Goal: Task Accomplishment & Management: Manage account settings

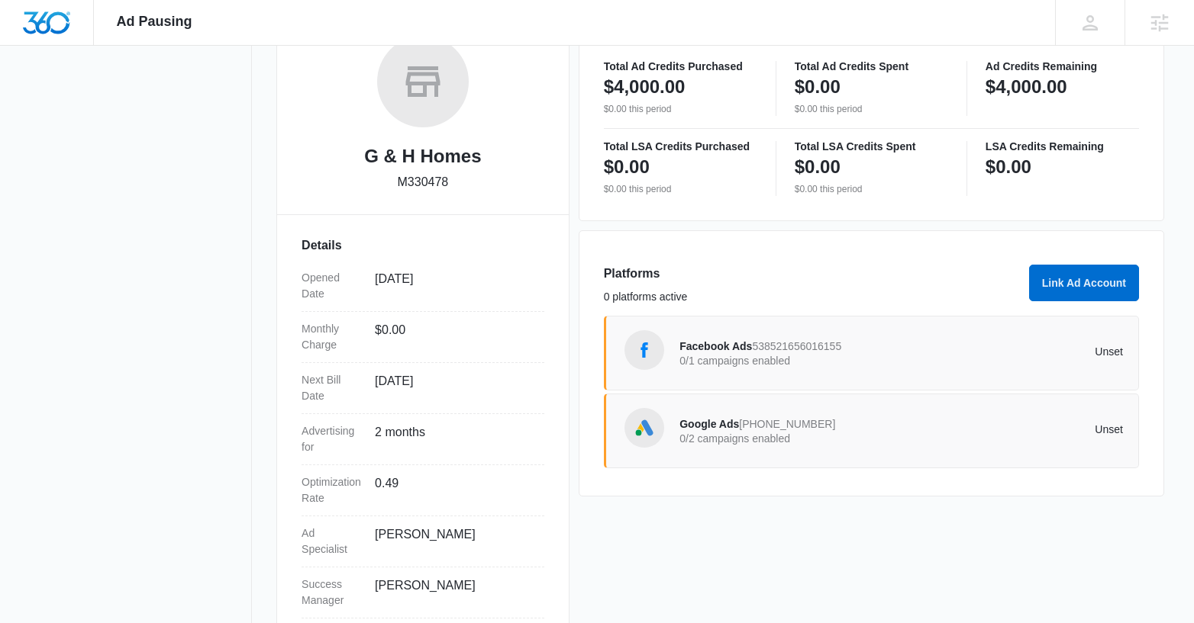
scroll to position [265, 0]
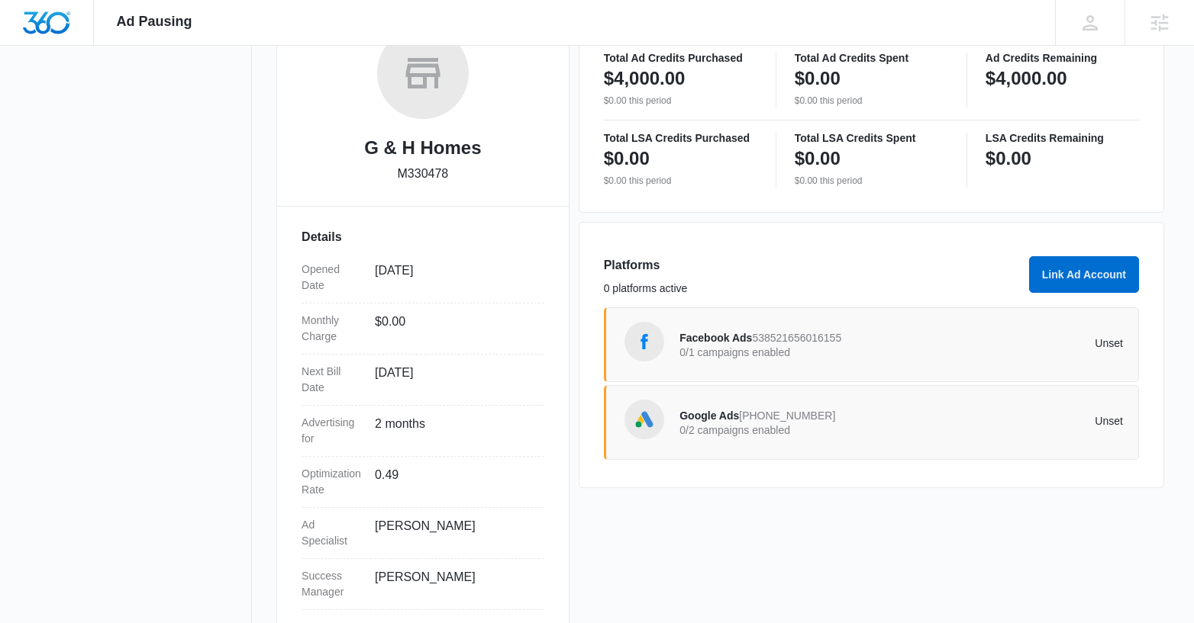
click at [772, 425] on p "0/2 campaigns enabled" at bounding box center [789, 430] width 221 height 11
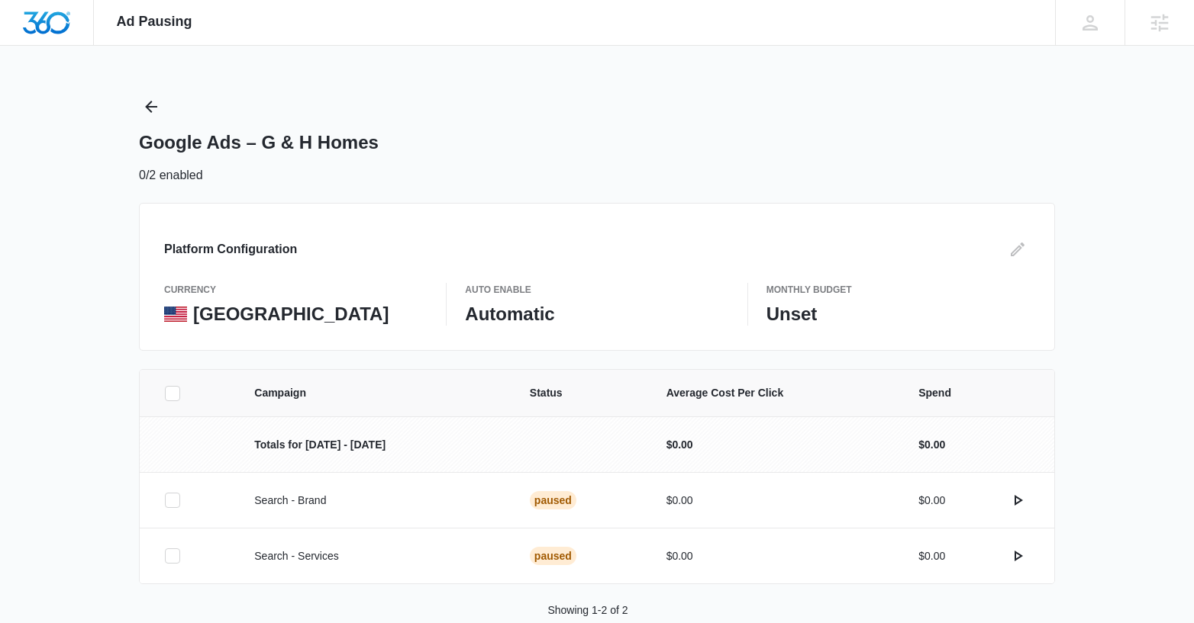
scroll to position [32, 0]
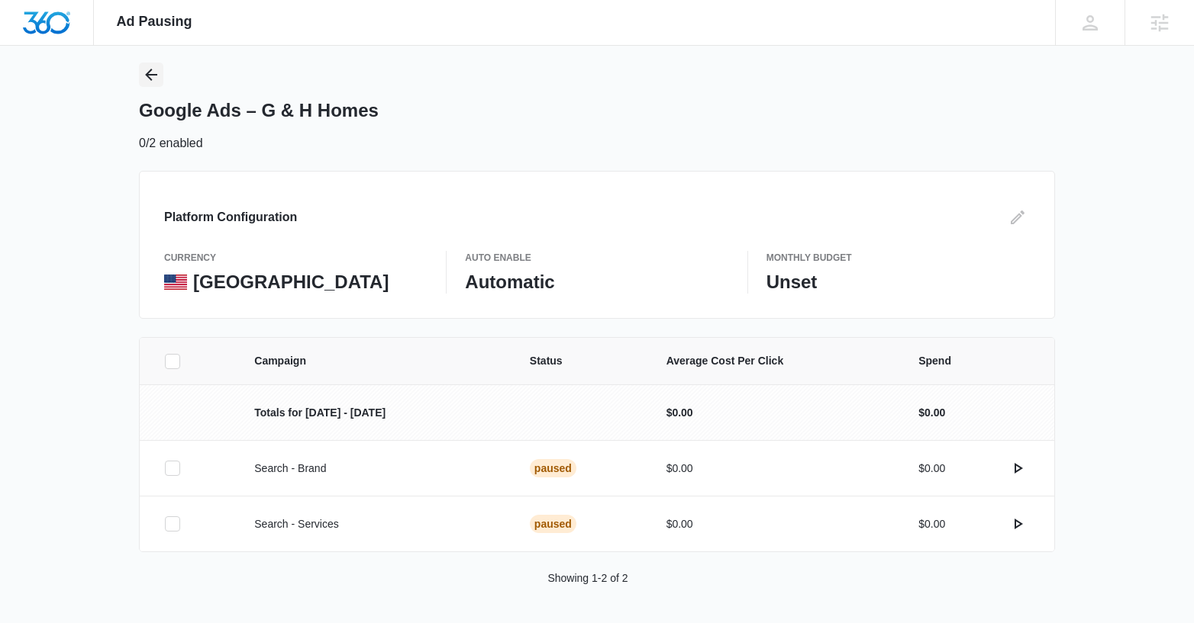
click at [149, 69] on icon "Back" at bounding box center [151, 75] width 18 height 18
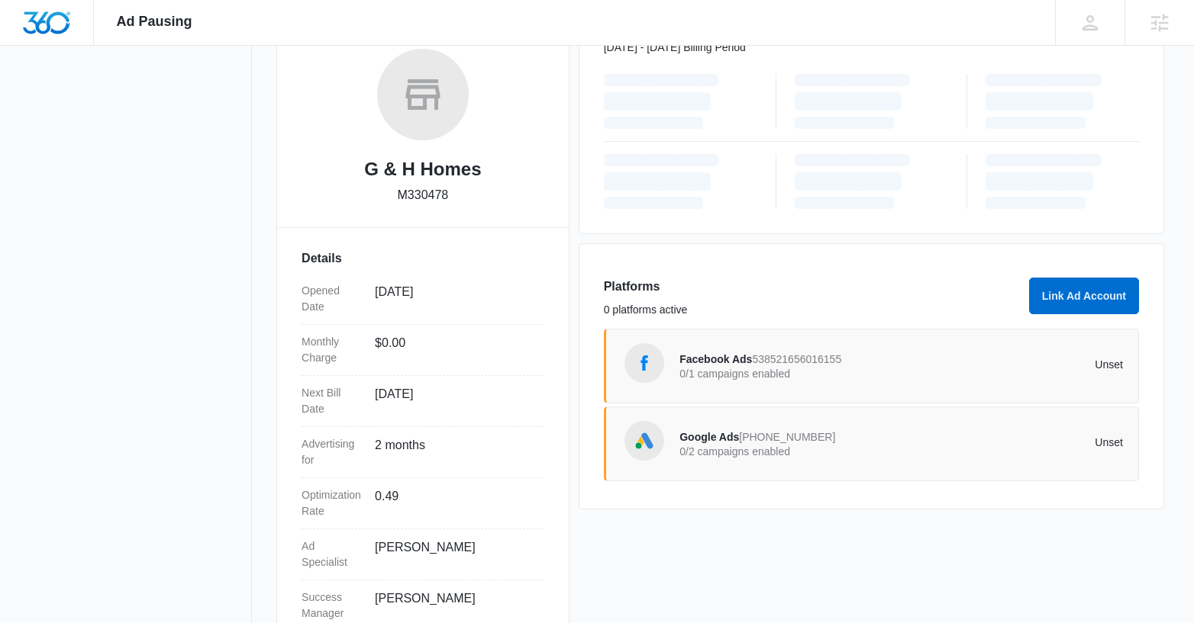
scroll to position [295, 0]
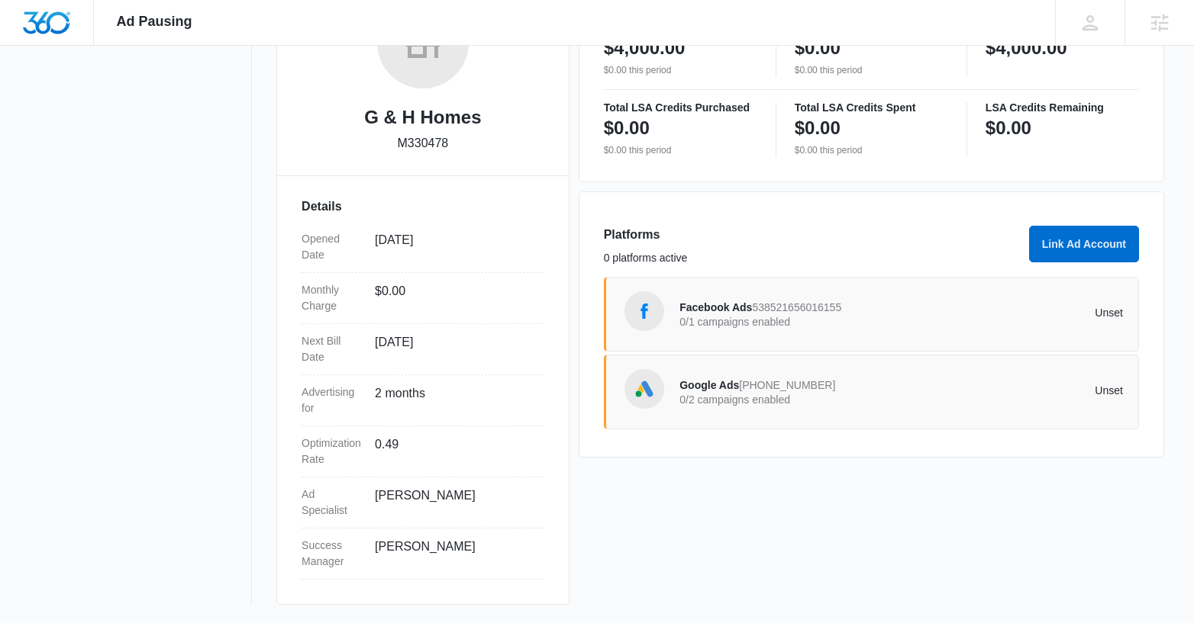
click at [860, 309] on div "Facebook Ads 538521656016155 0/1 campaigns enabled" at bounding box center [789, 314] width 221 height 32
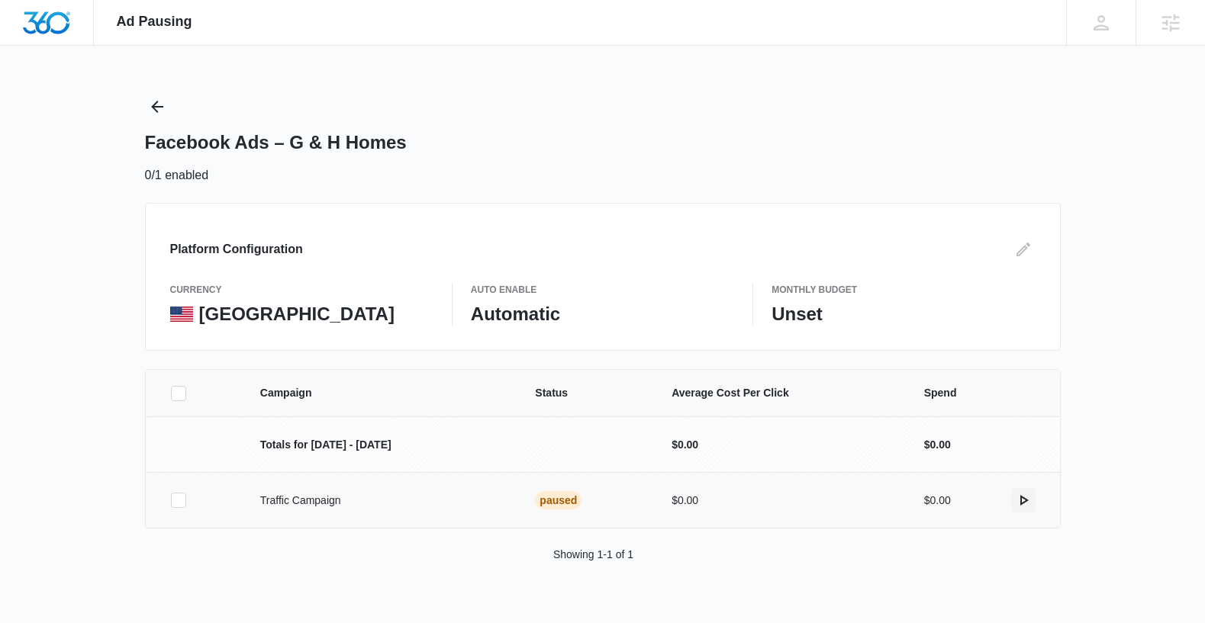
click at [1022, 504] on icon "actions.activate" at bounding box center [1024, 500] width 8 height 11
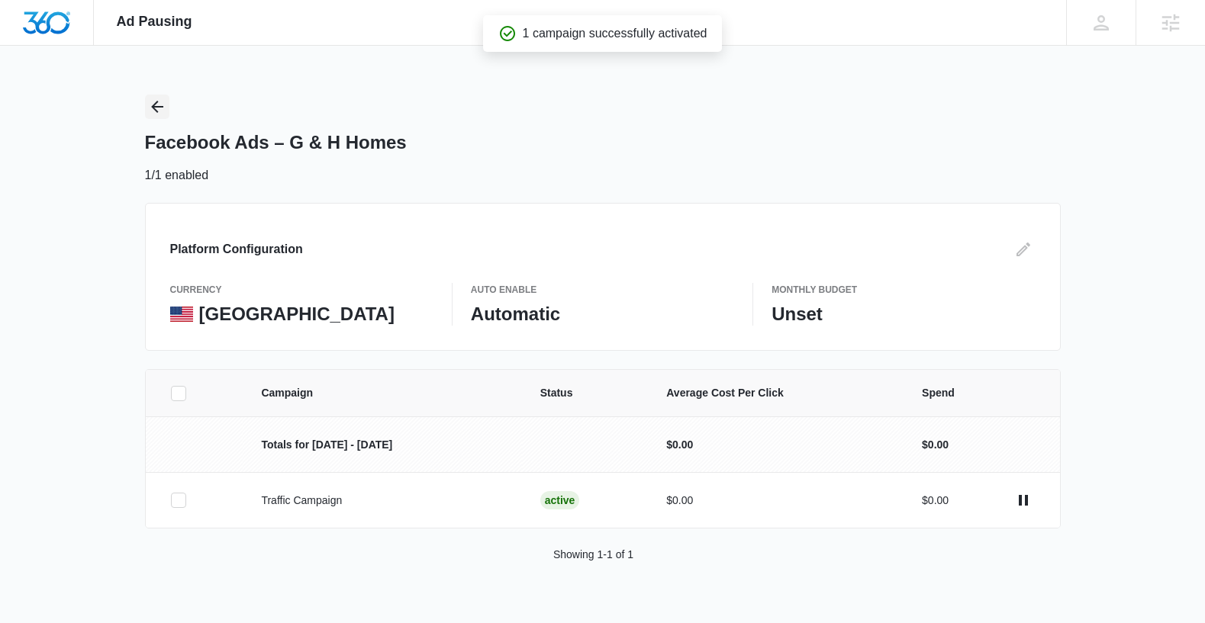
click at [158, 108] on icon "Back" at bounding box center [157, 107] width 18 height 18
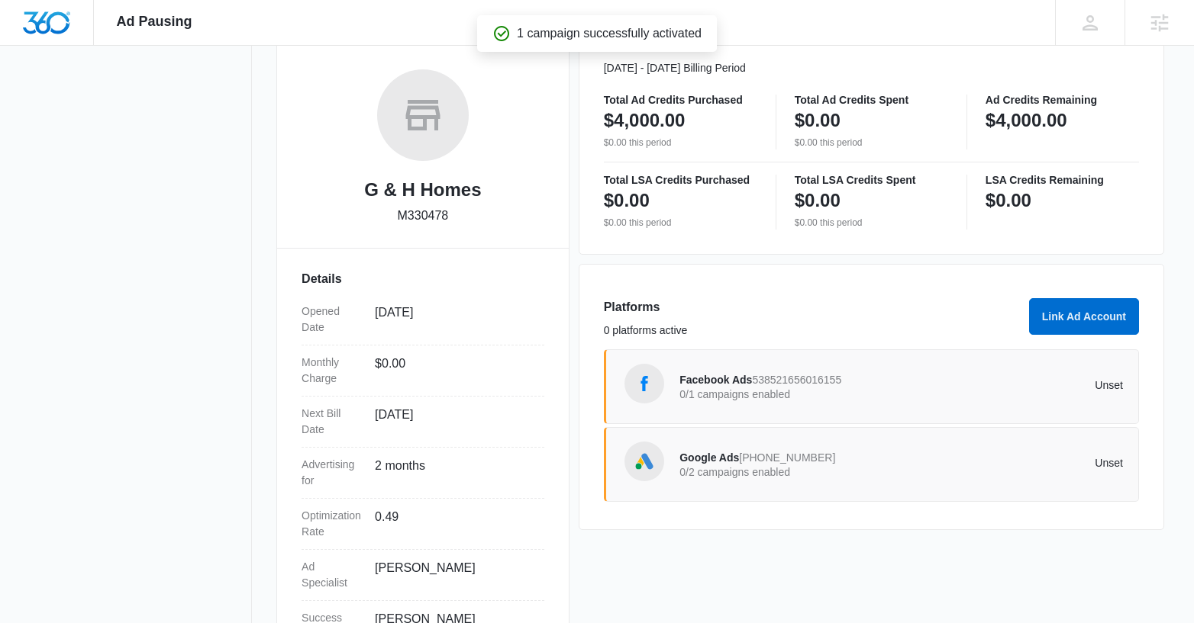
scroll to position [222, 0]
click at [773, 474] on p "0/2 campaigns enabled" at bounding box center [789, 473] width 221 height 11
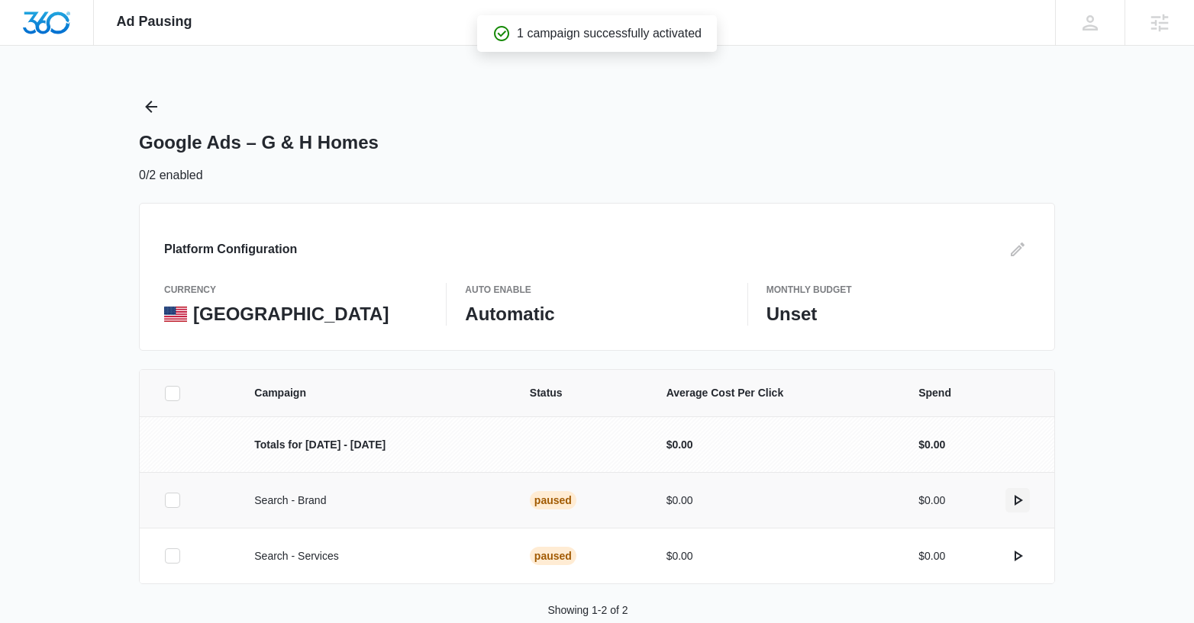
click at [1024, 499] on icon "actions.activate" at bounding box center [1017, 500] width 18 height 18
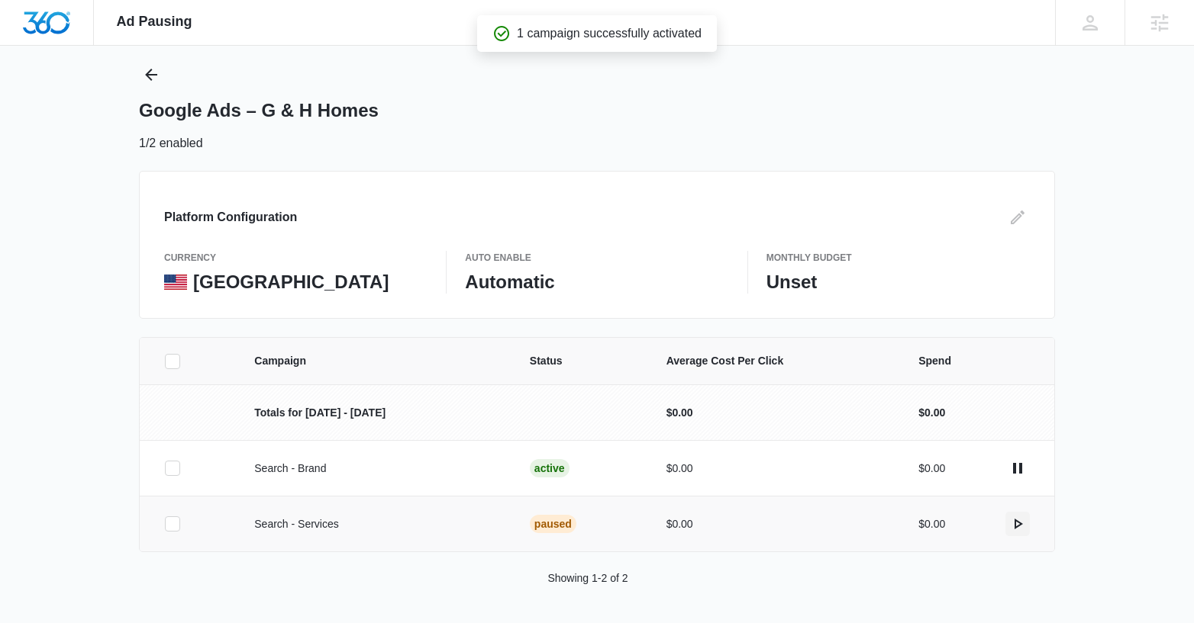
click at [1018, 530] on icon "actions.activate" at bounding box center [1017, 524] width 18 height 18
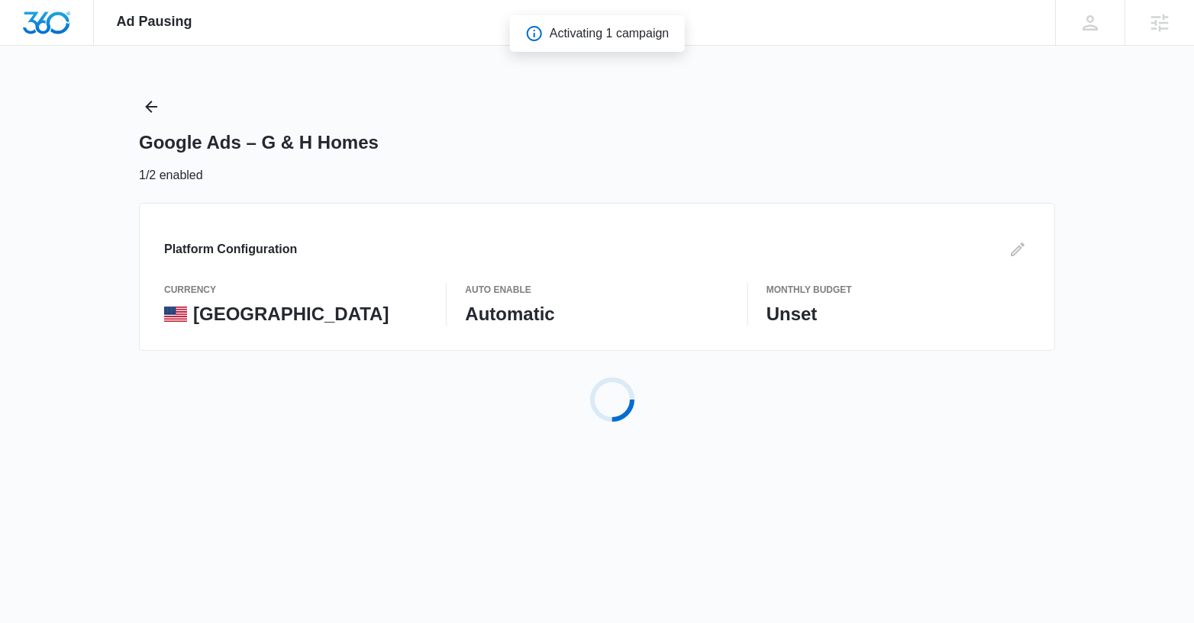
scroll to position [0, 0]
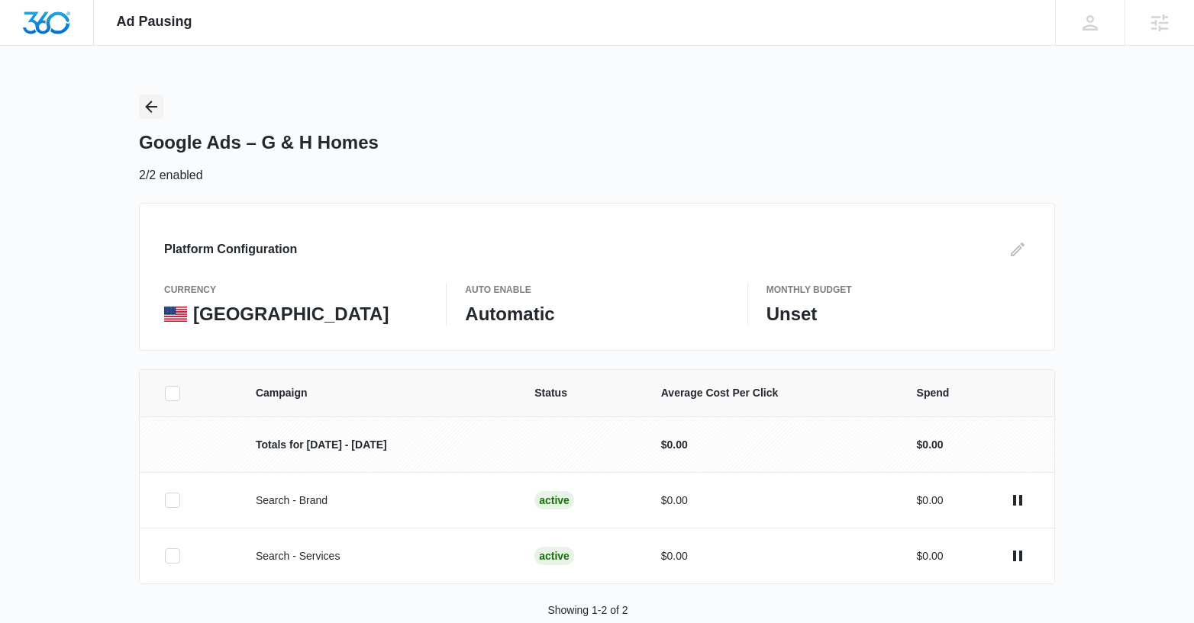
click at [145, 112] on icon "Back" at bounding box center [151, 107] width 18 height 18
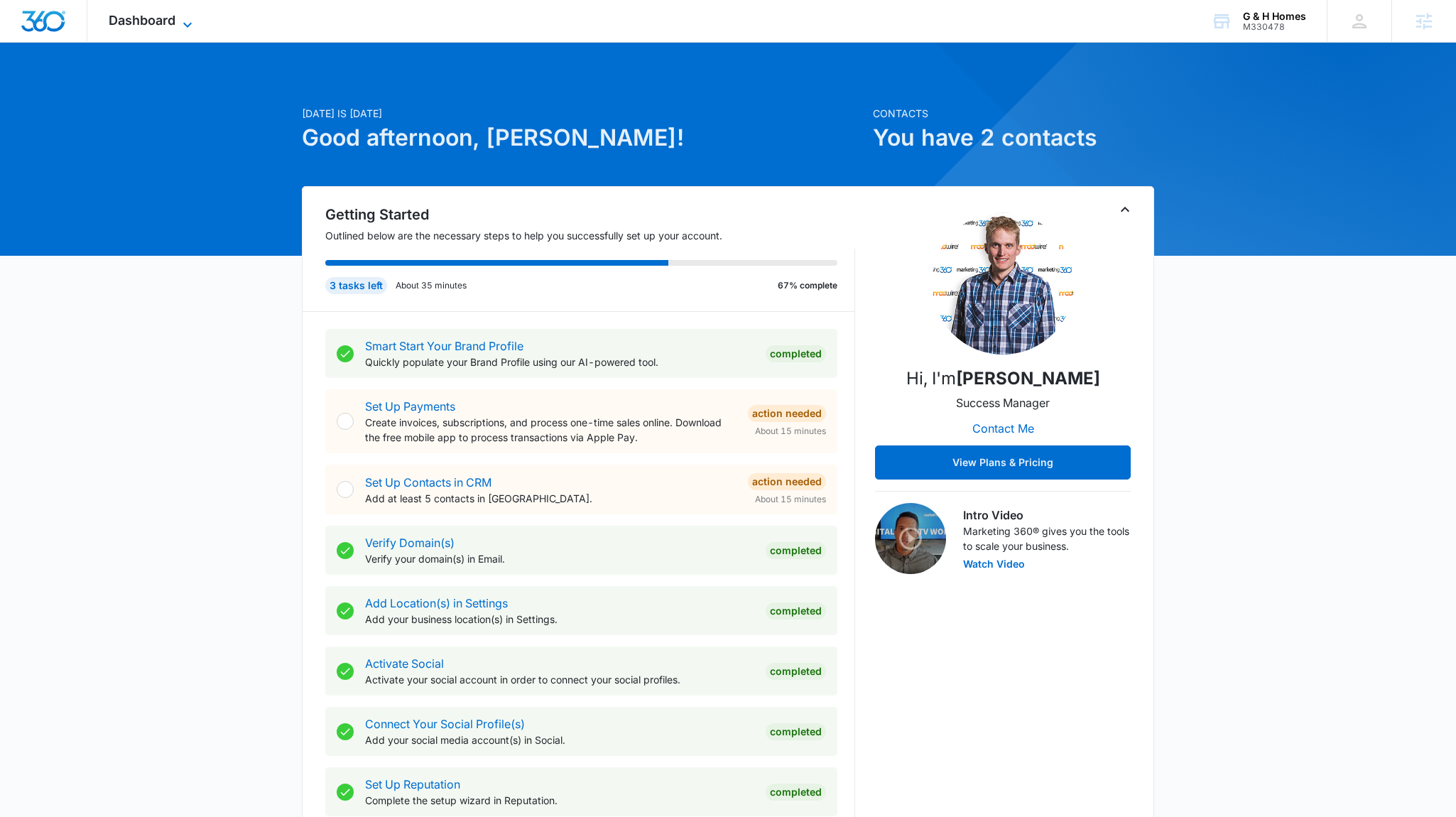
click at [120, 20] on span "Dashboard" at bounding box center [142, 20] width 67 height 15
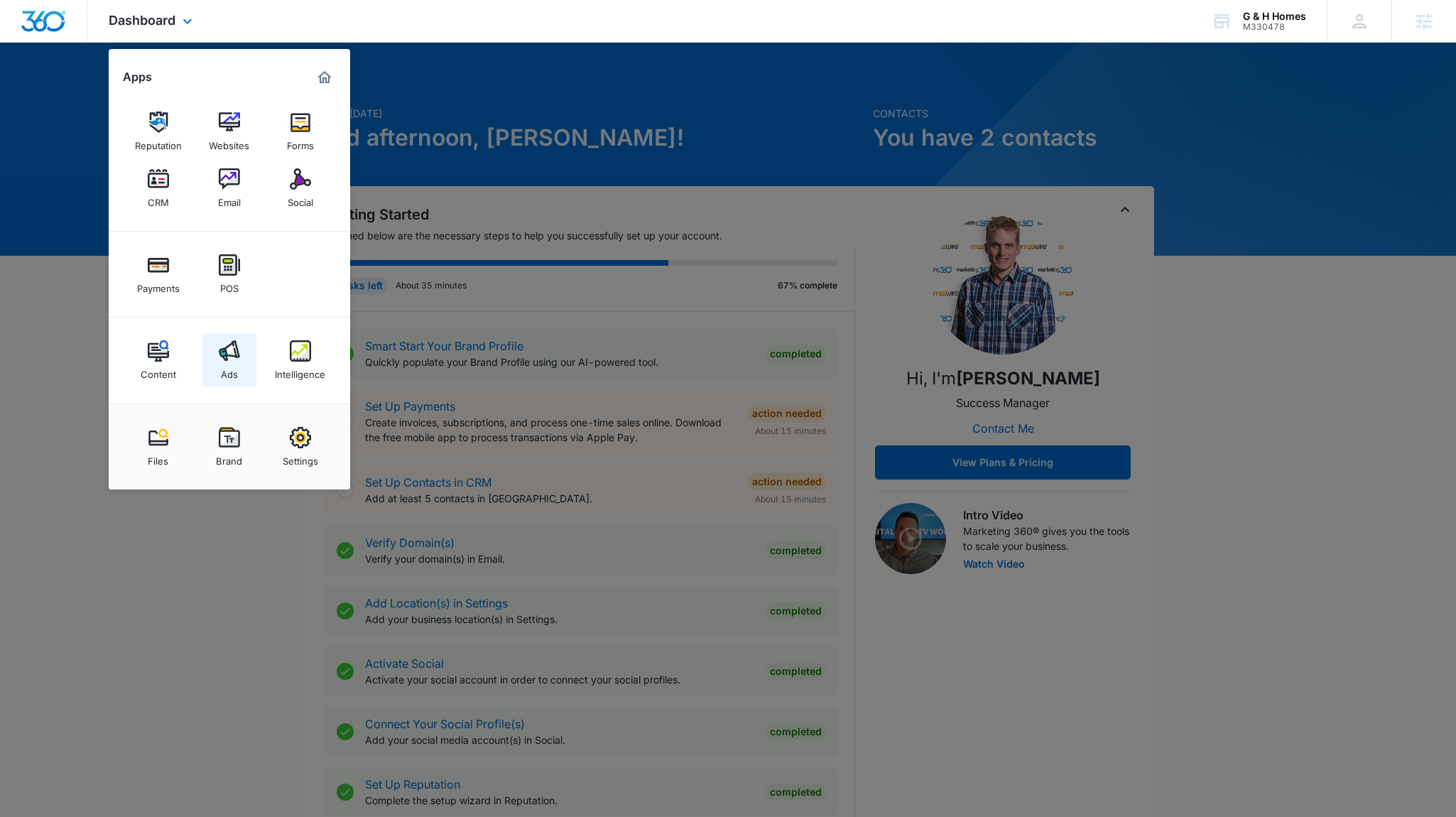
click at [216, 355] on link "Ads" at bounding box center [229, 360] width 54 height 54
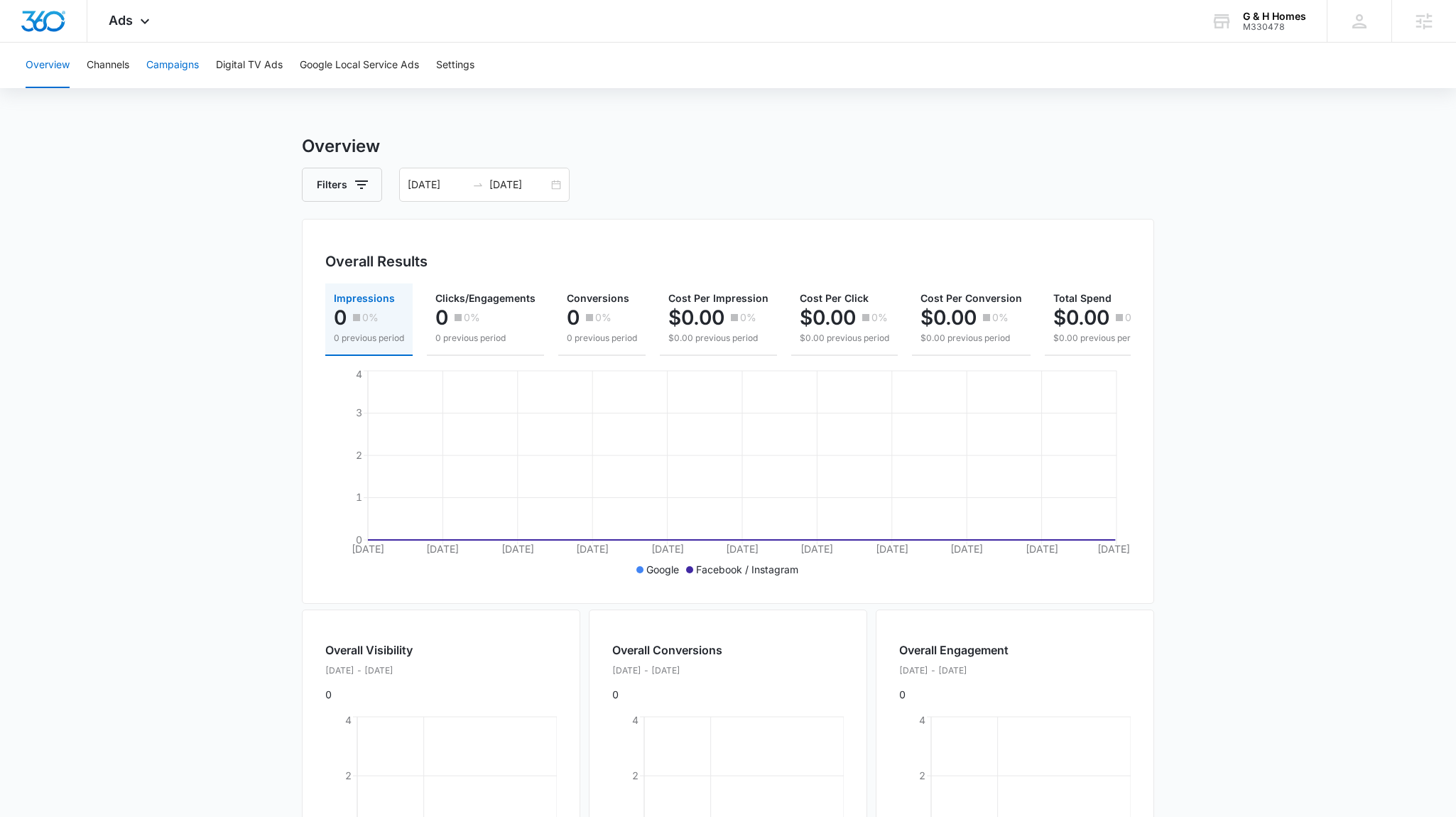
click at [161, 59] on button "Campaigns" at bounding box center [172, 65] width 52 height 46
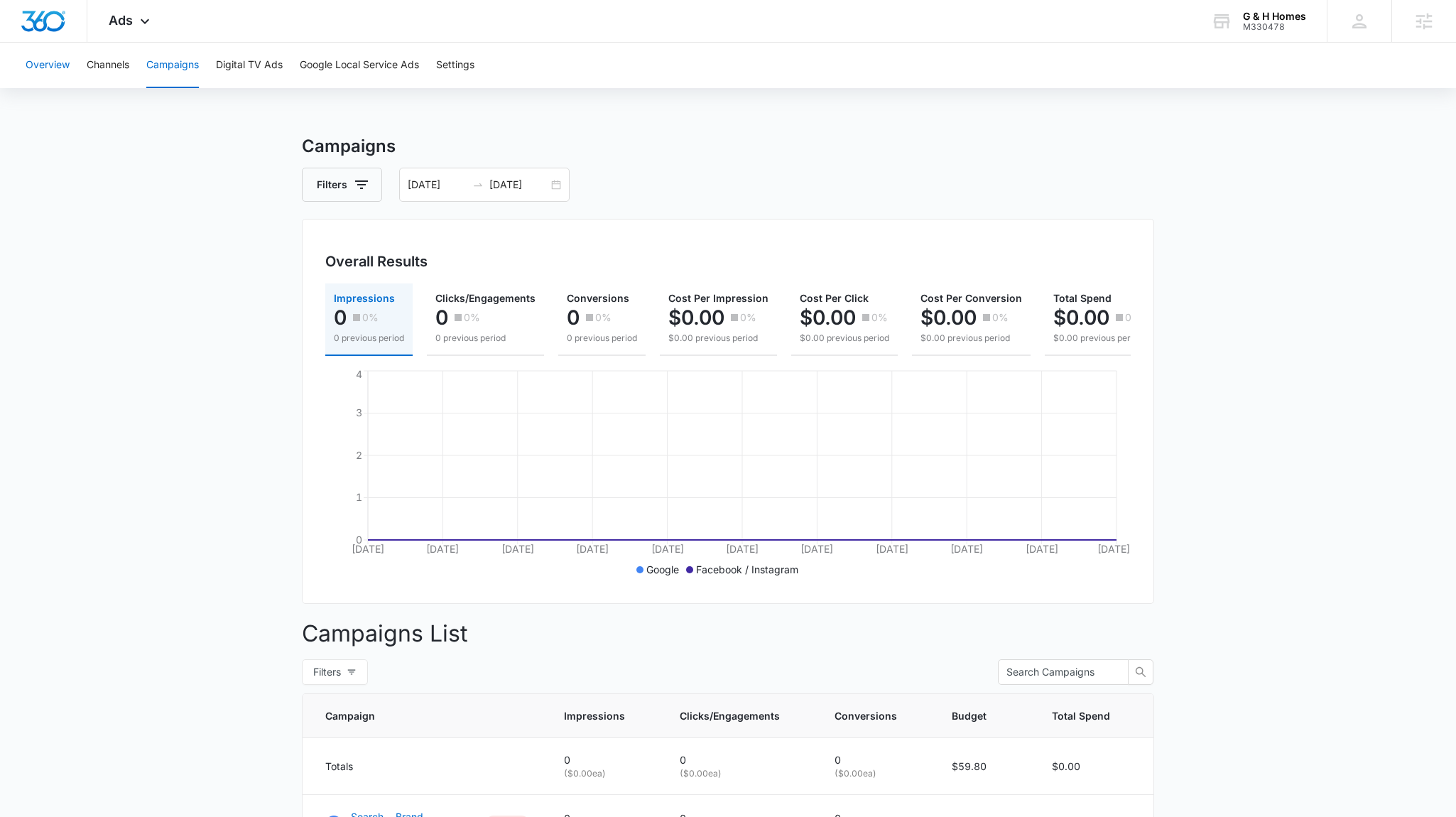
click at [59, 71] on button "Overview" at bounding box center [47, 65] width 44 height 46
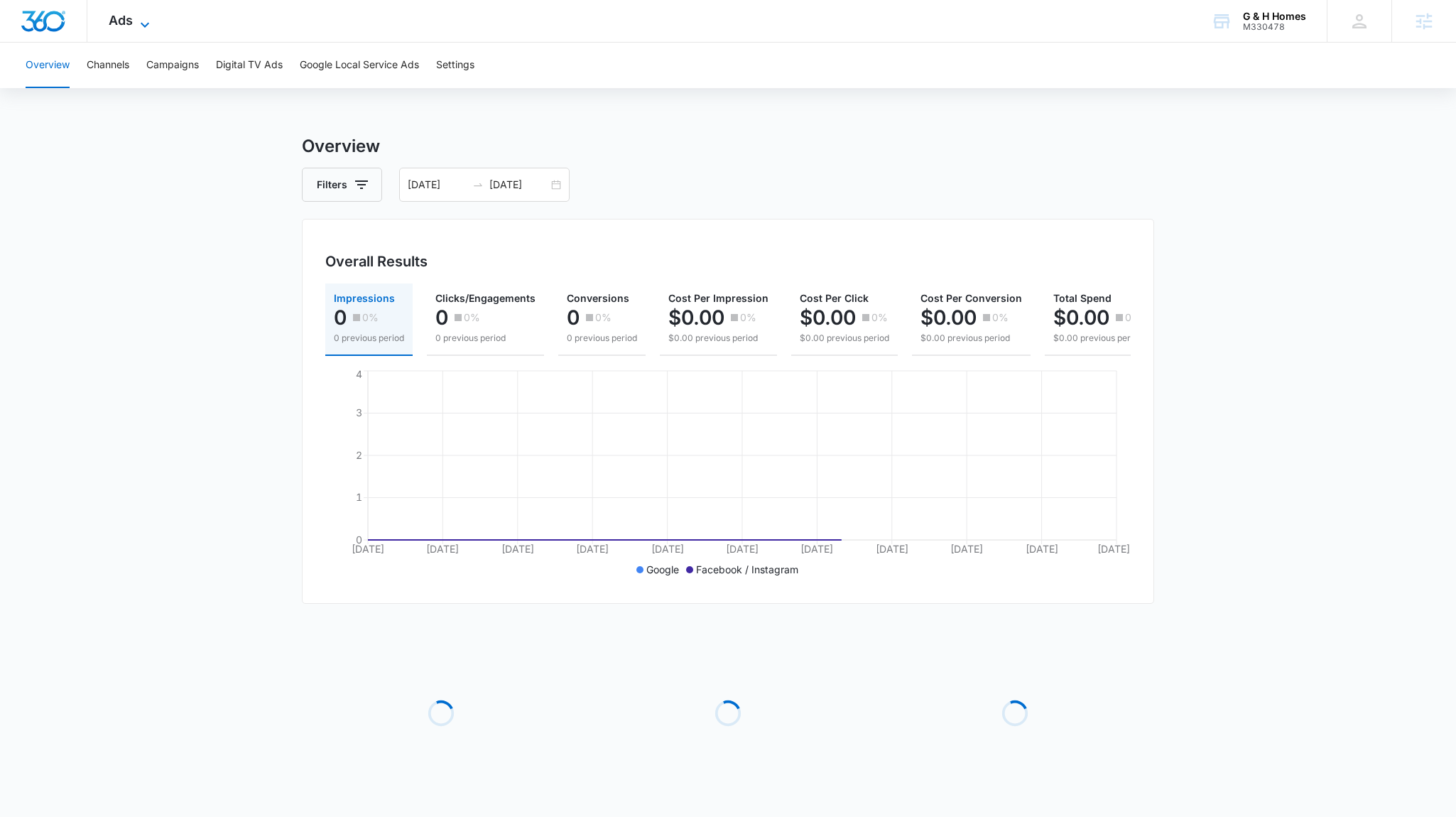
click at [114, 26] on span "Ads" at bounding box center [121, 20] width 24 height 15
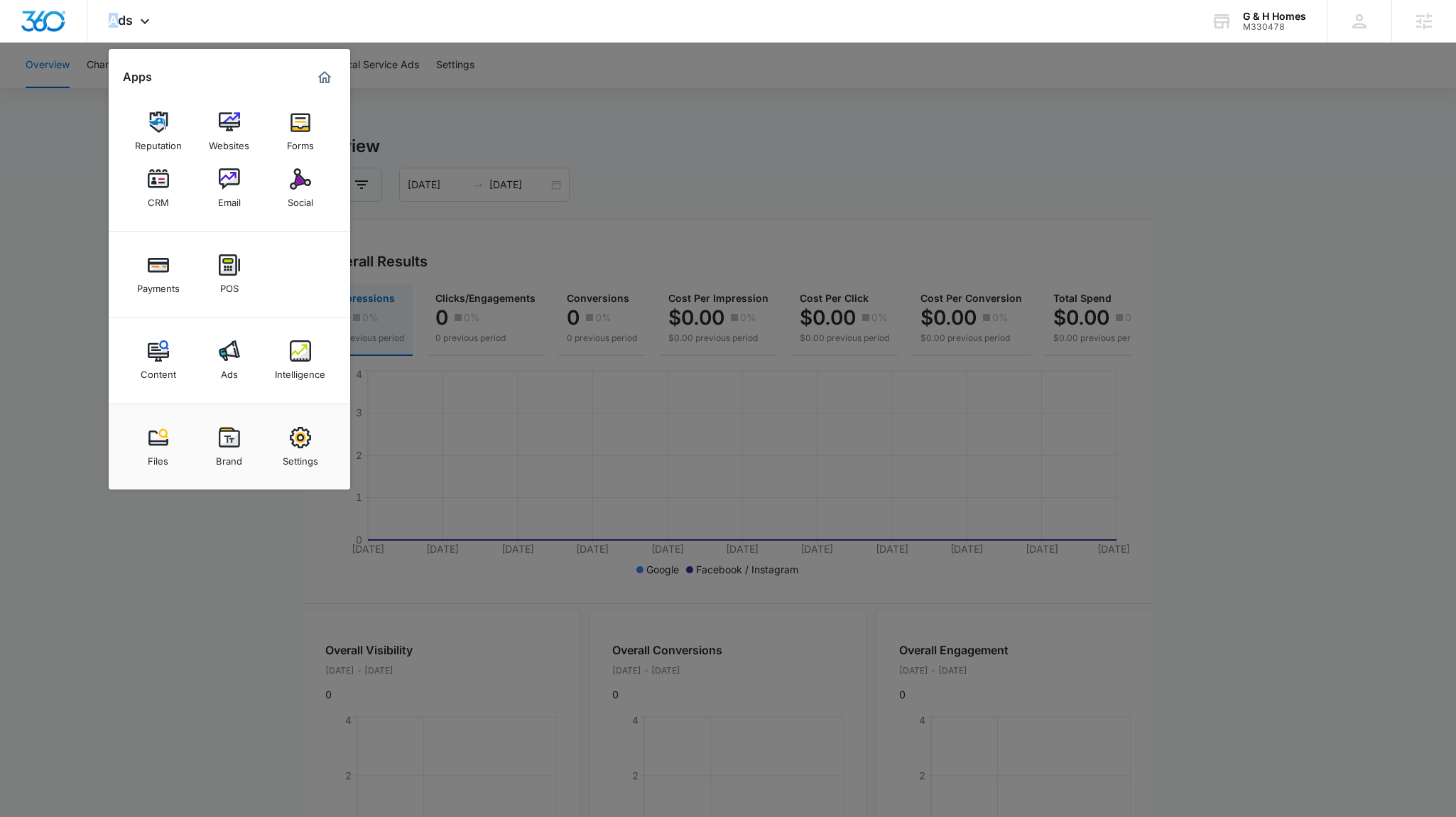
click at [286, 357] on link "Intelligence" at bounding box center [301, 360] width 54 height 54
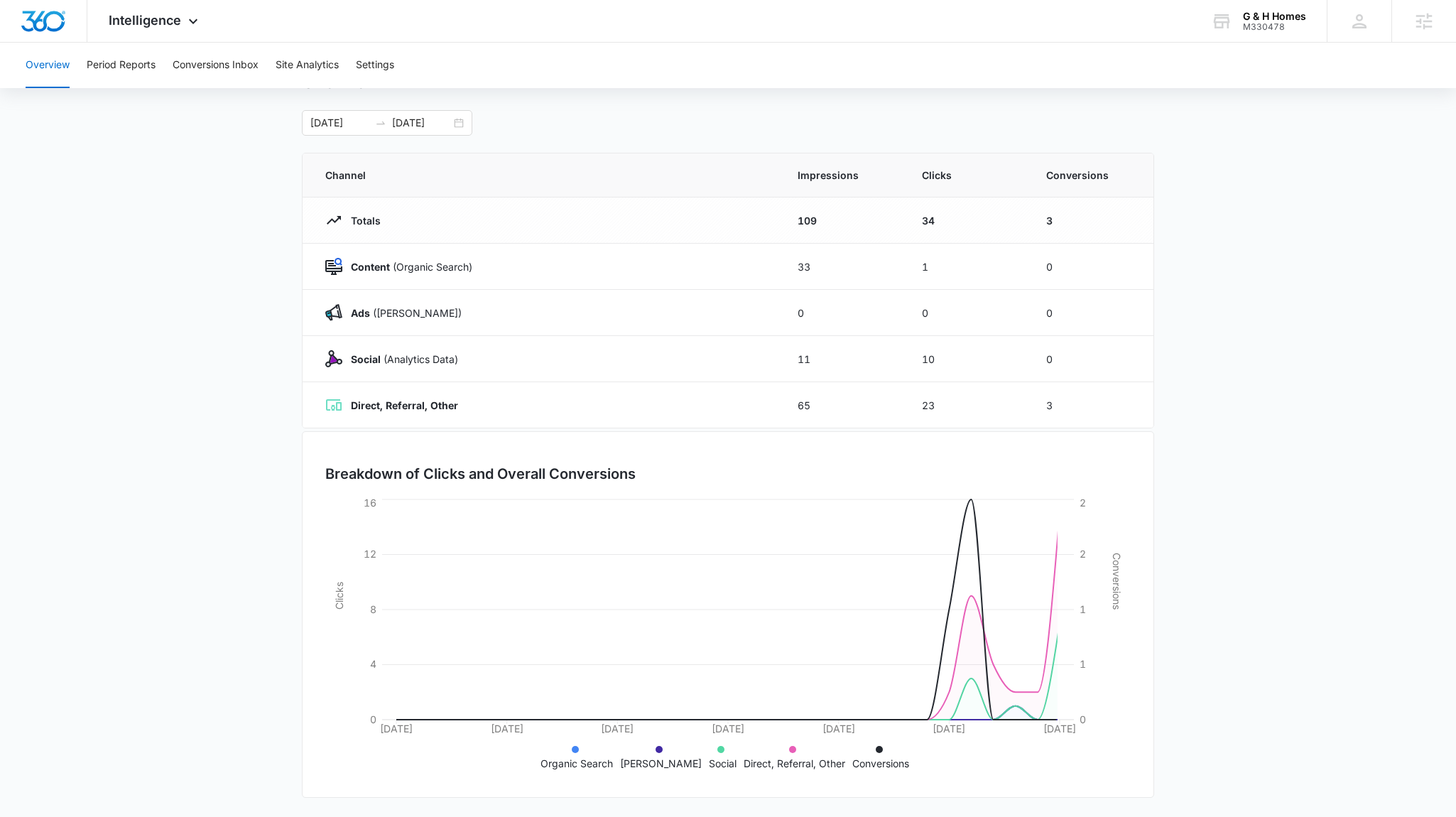
scroll to position [62, 0]
click at [245, 62] on button "Conversions Inbox" at bounding box center [215, 65] width 86 height 46
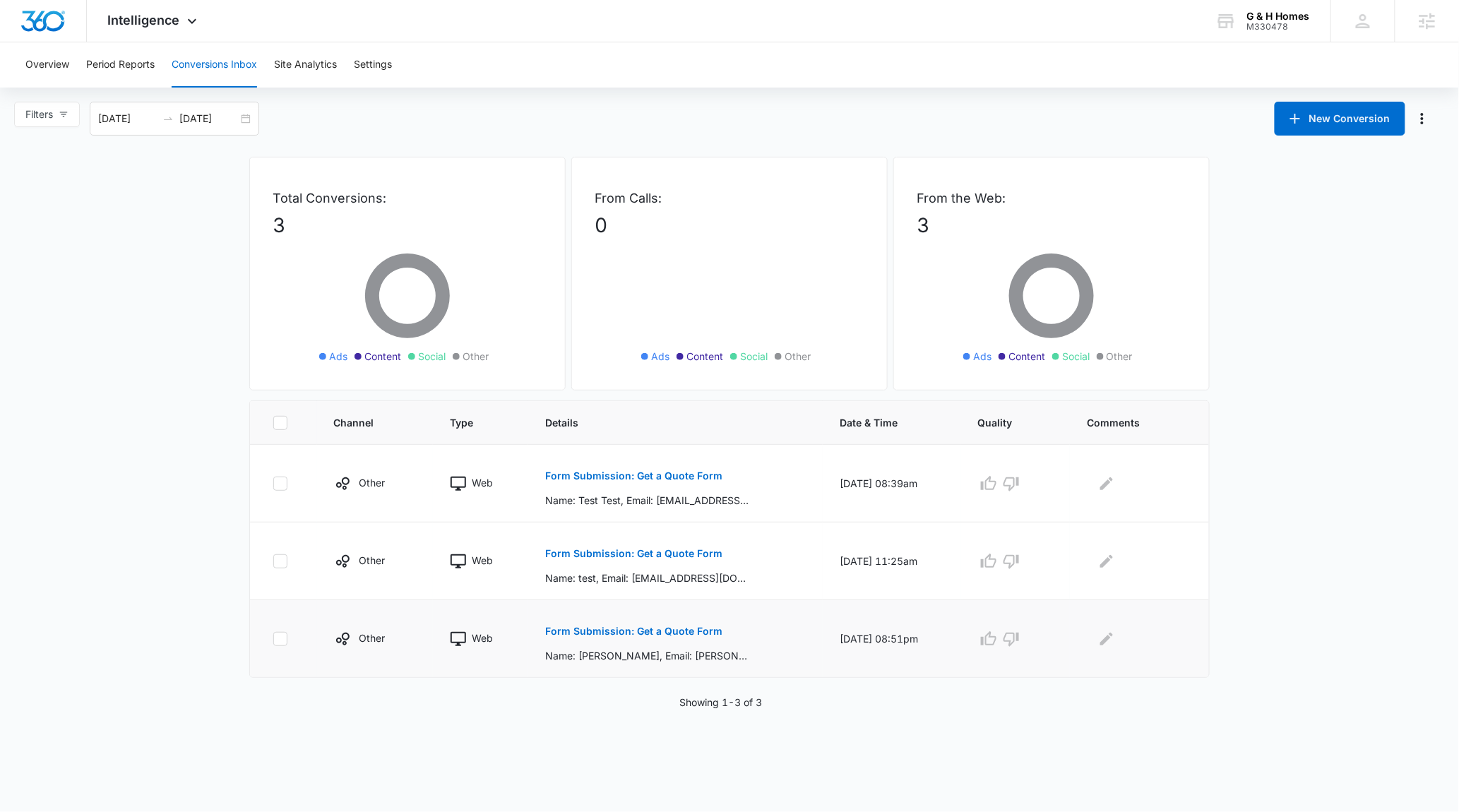
click at [640, 628] on p "Form Submission: Get a Quote Form" at bounding box center [634, 631] width 178 height 10
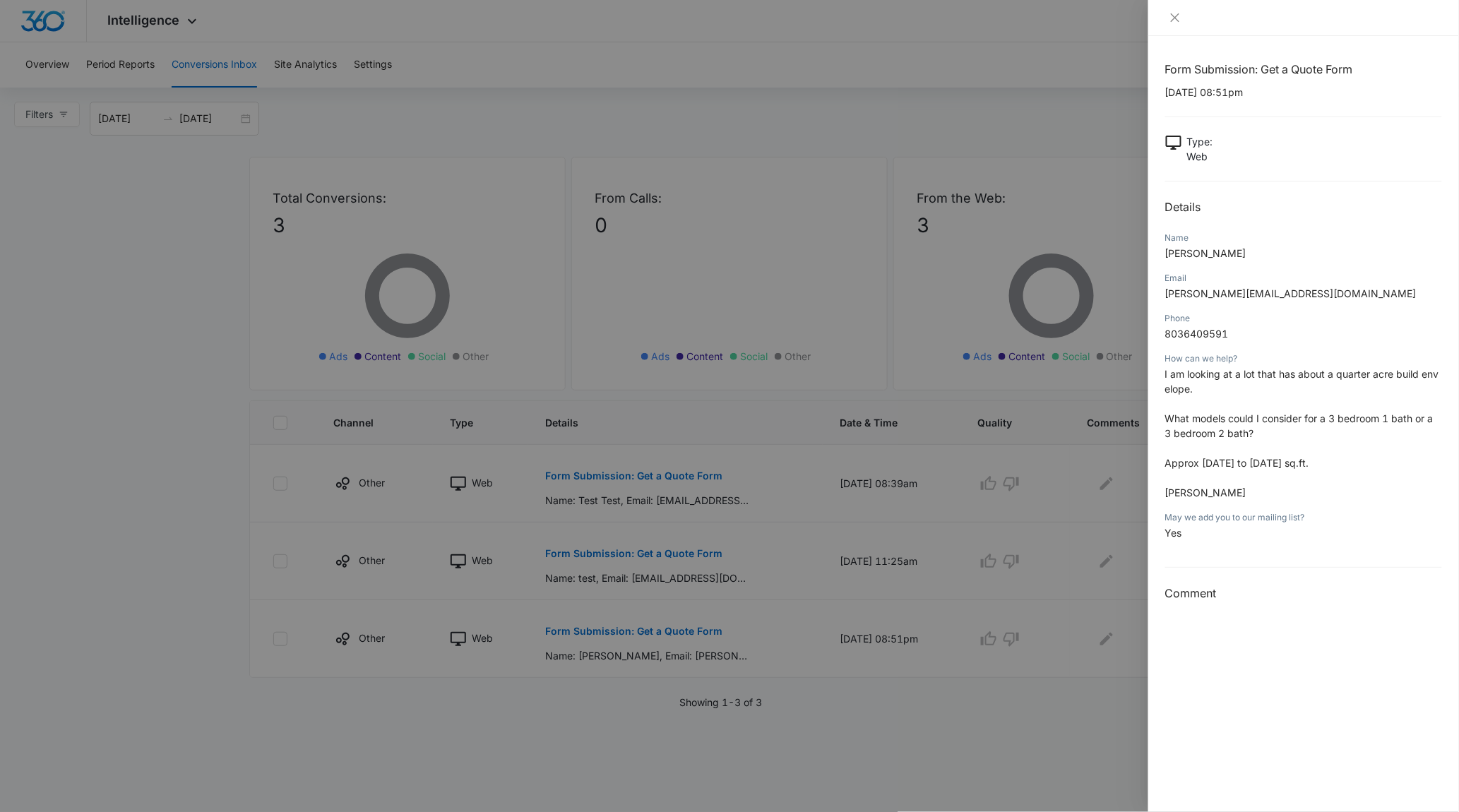
click at [161, 387] on div at bounding box center [729, 406] width 1459 height 812
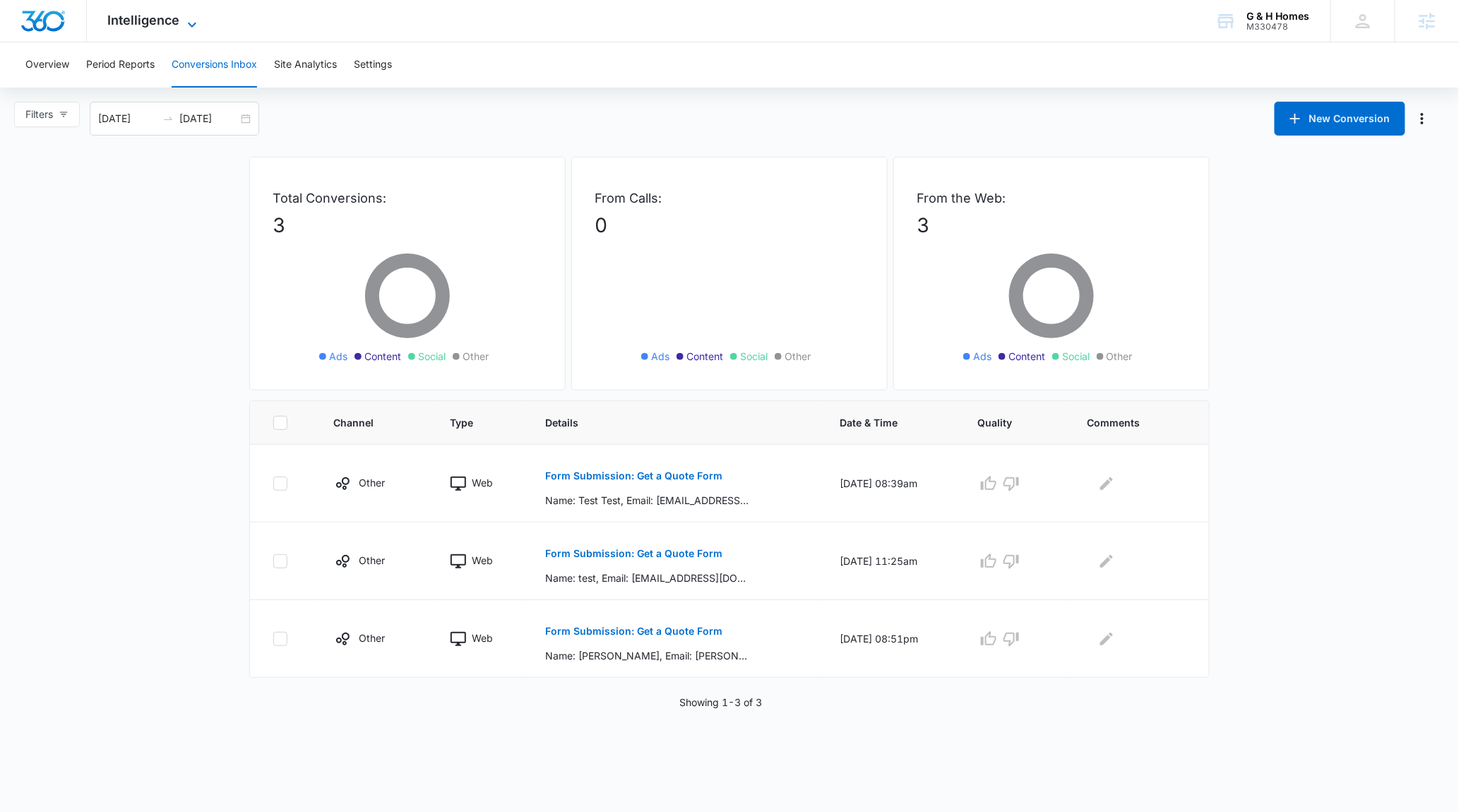
click at [175, 25] on span "Intelligence" at bounding box center [144, 20] width 72 height 15
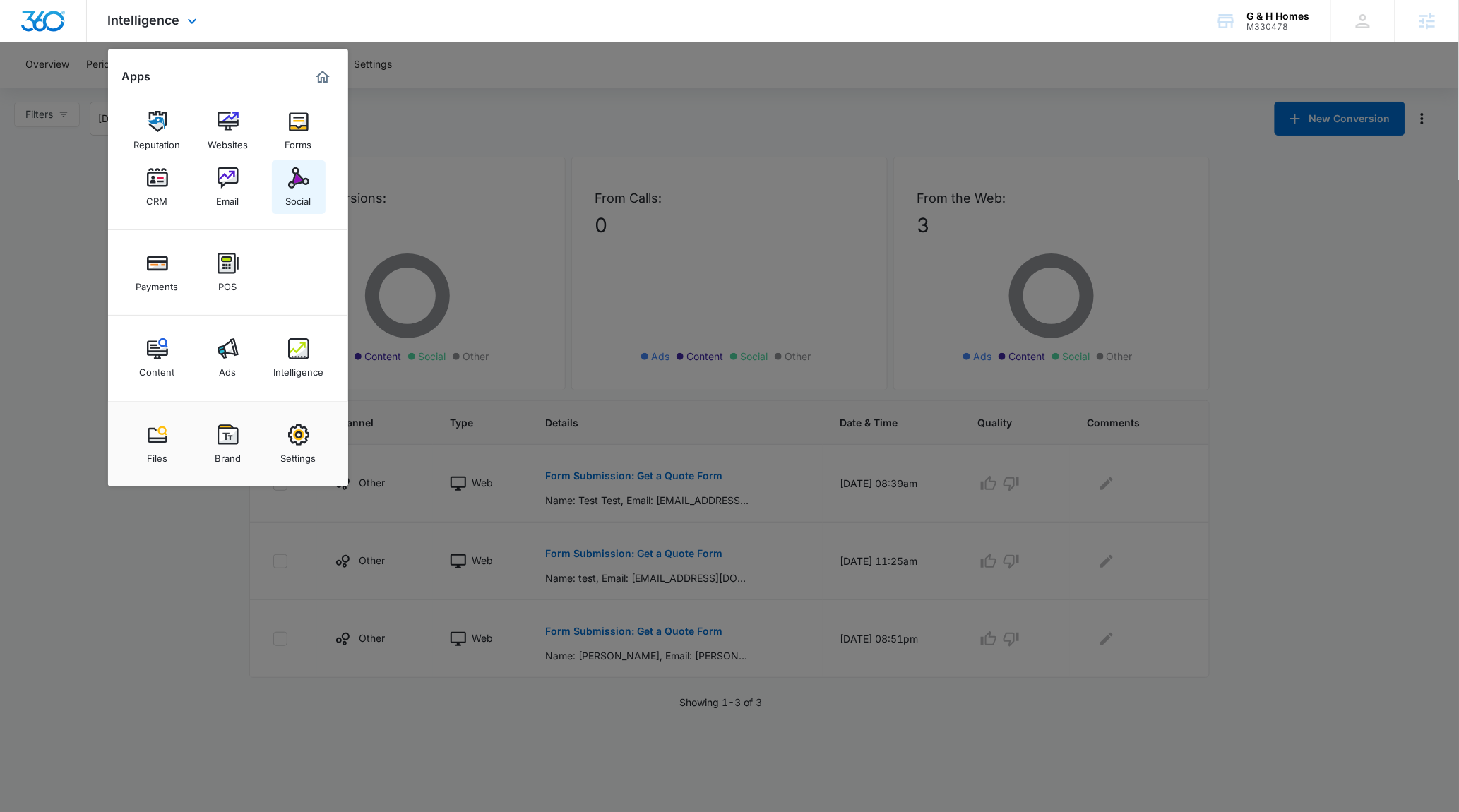
click at [293, 191] on div "Social" at bounding box center [298, 198] width 25 height 18
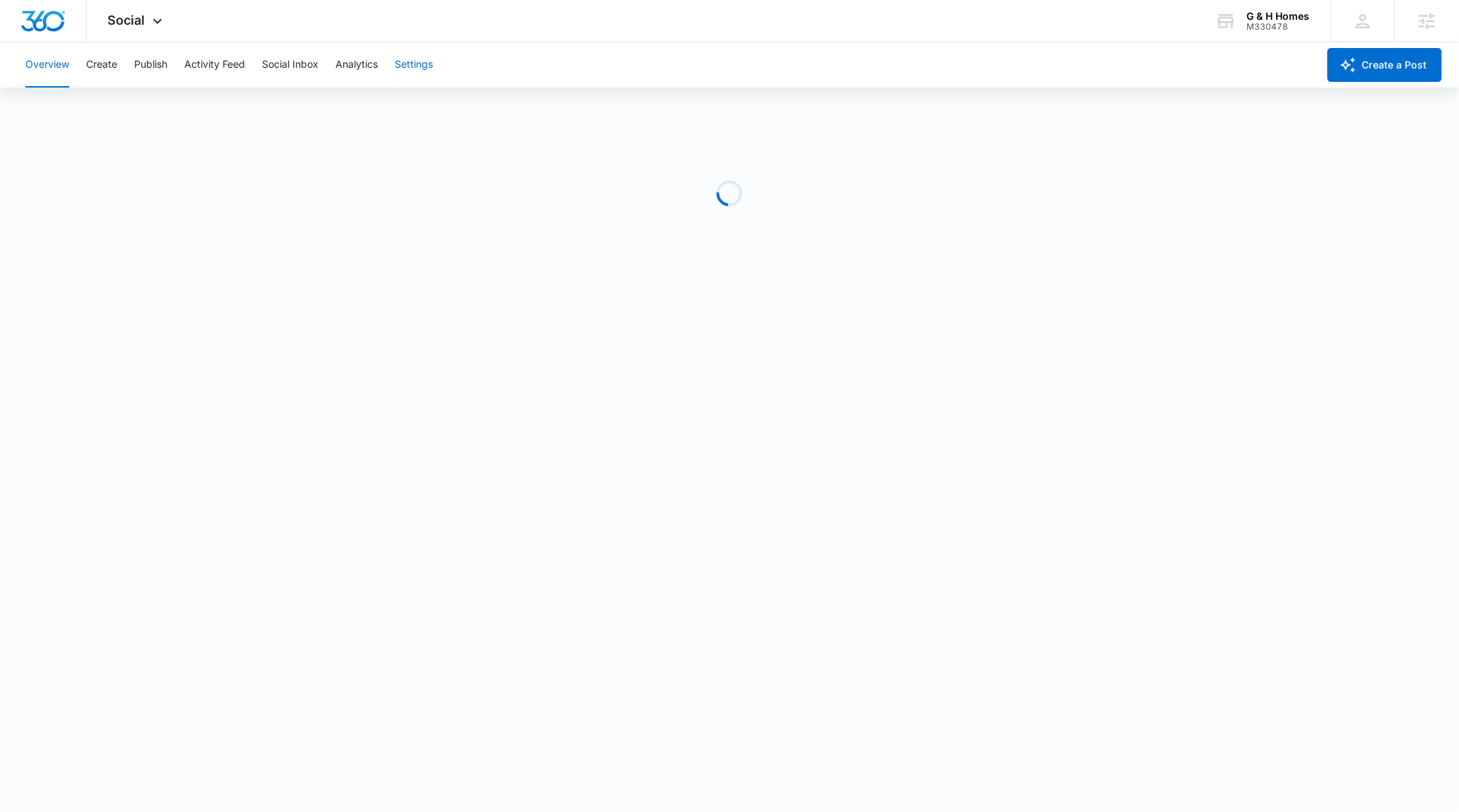
click at [414, 61] on button "Settings" at bounding box center [414, 65] width 38 height 45
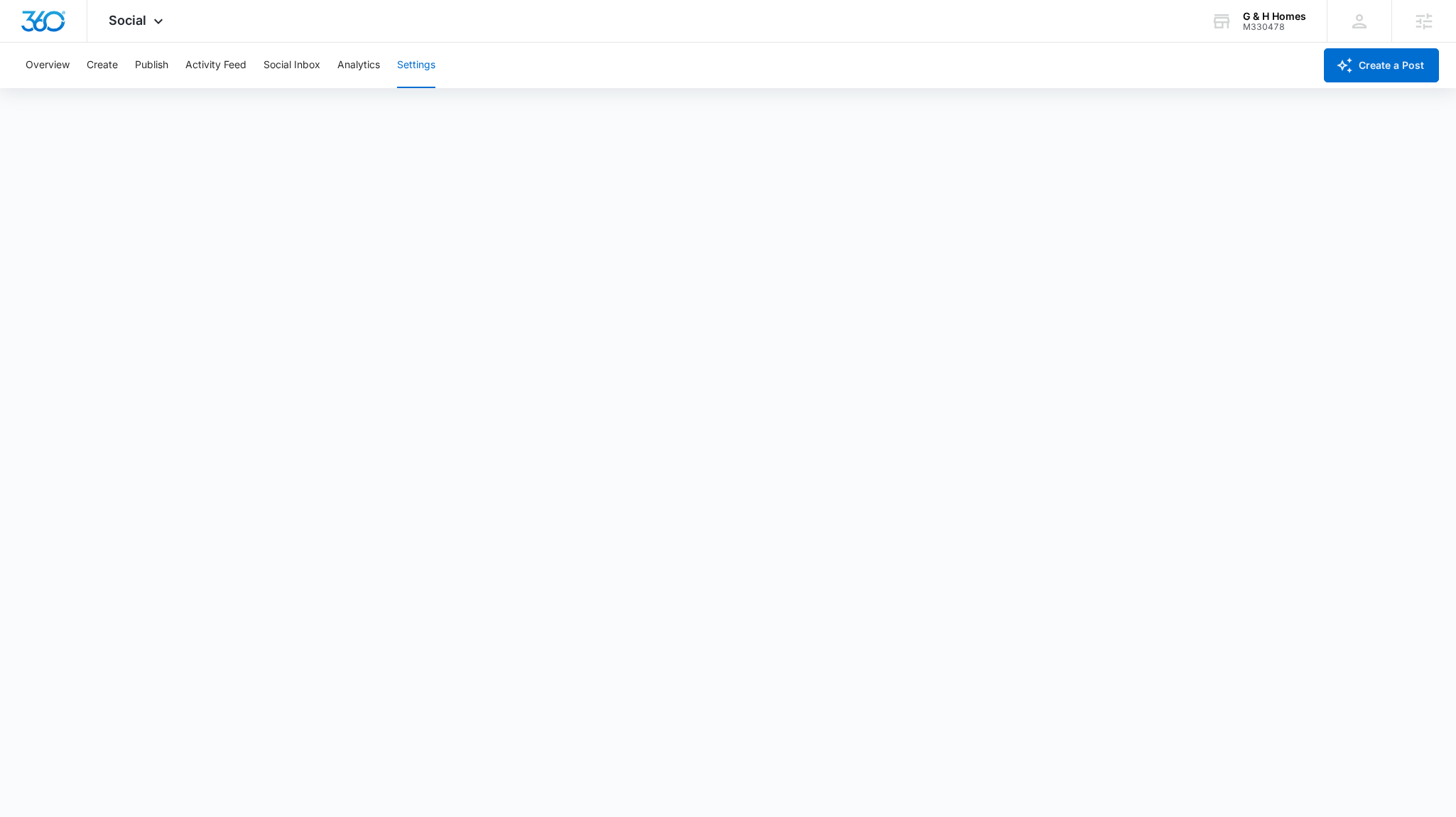
click at [412, 74] on button "Settings" at bounding box center [416, 65] width 38 height 46
click at [121, 19] on span "Social" at bounding box center [128, 20] width 37 height 15
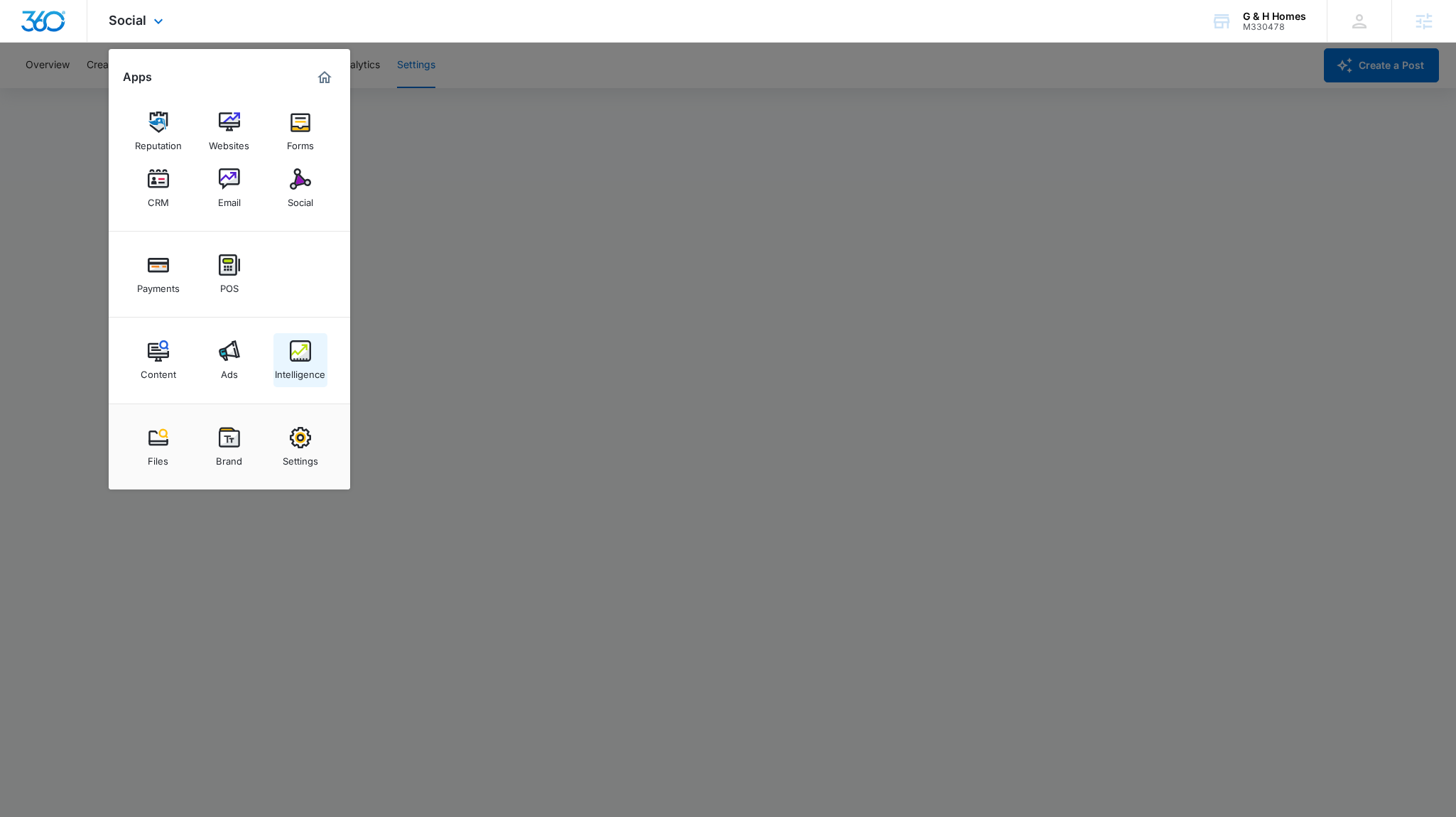
click at [301, 355] on img at bounding box center [300, 351] width 21 height 21
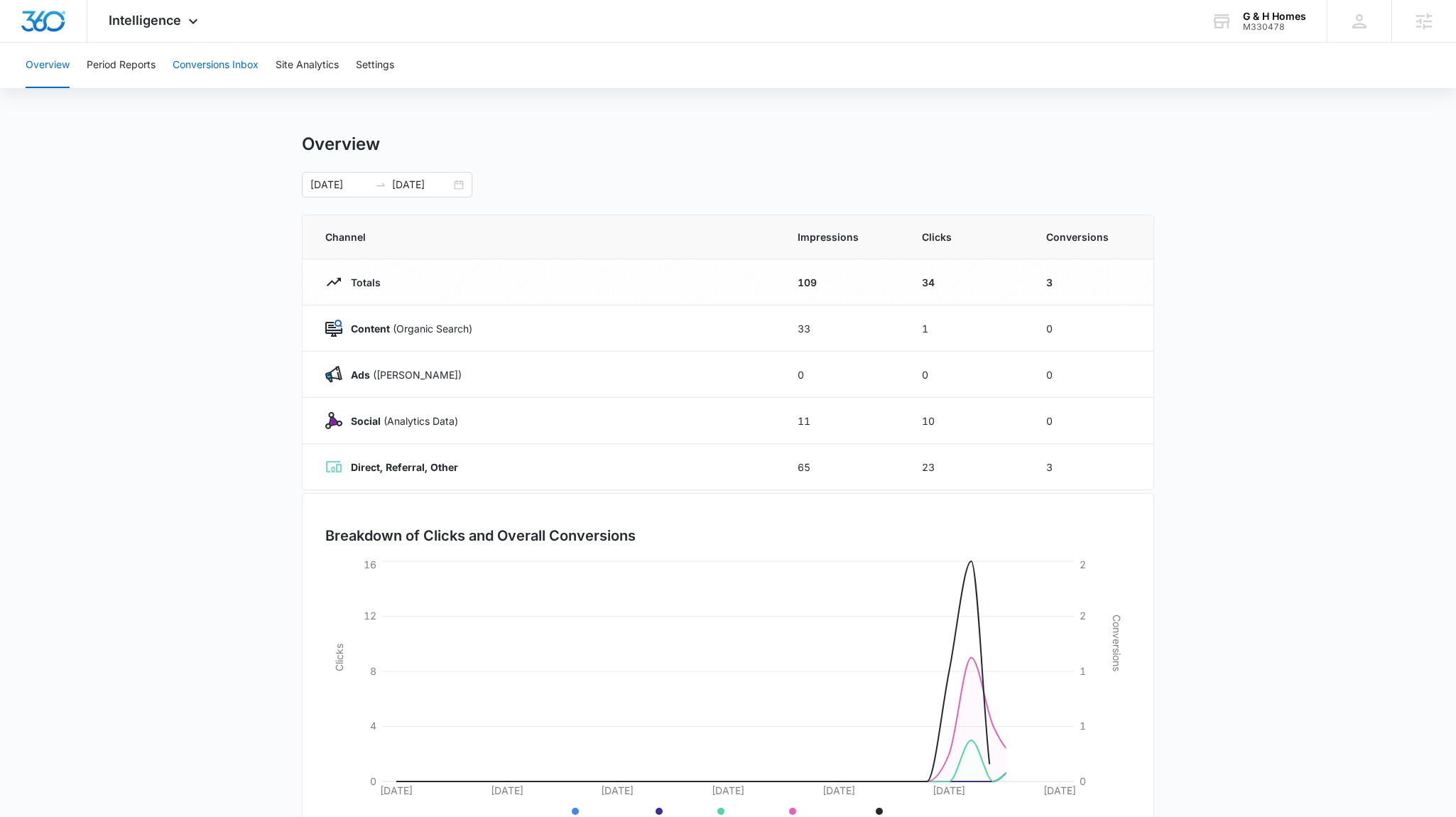
click at [202, 59] on button "Conversions Inbox" at bounding box center [215, 65] width 86 height 46
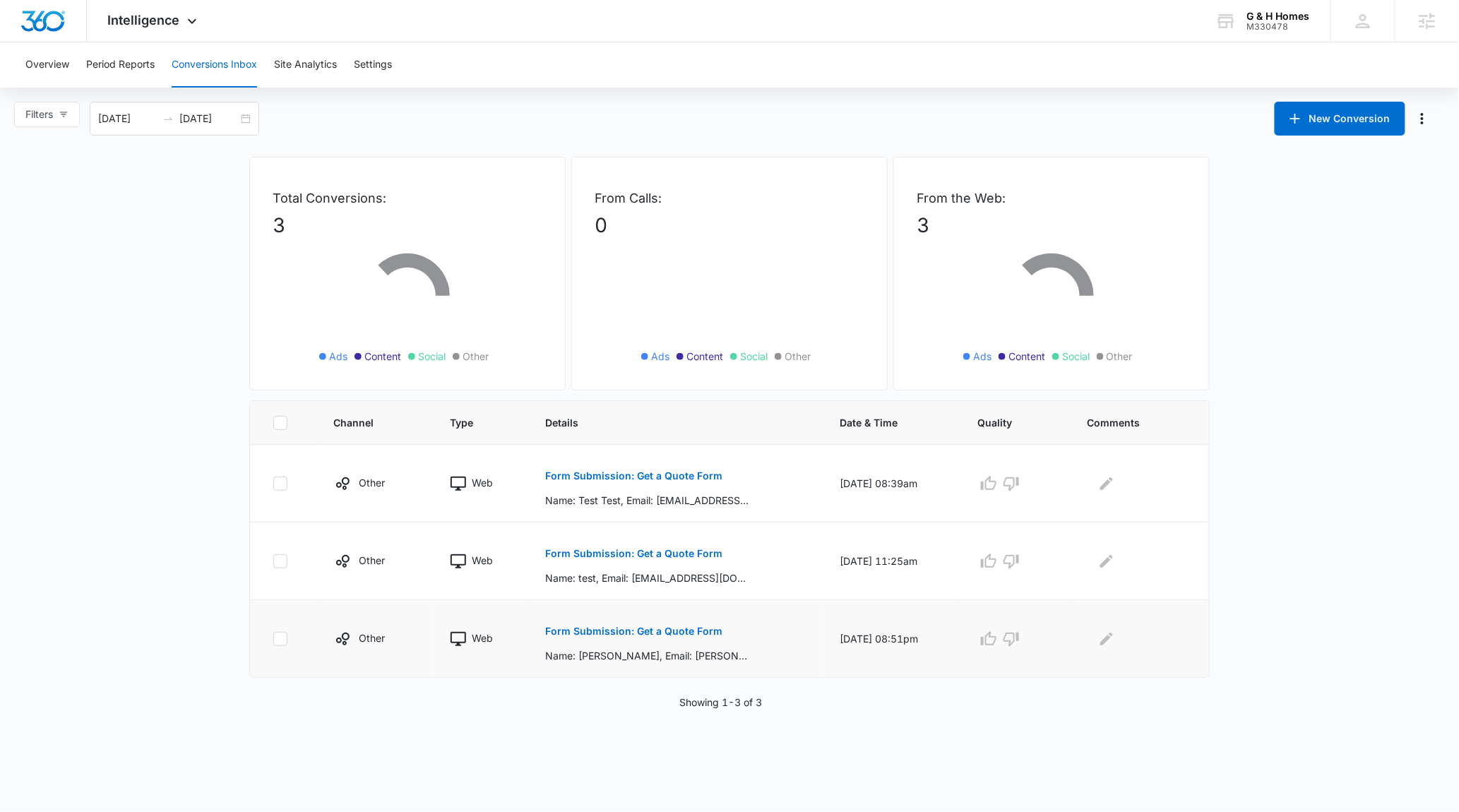
click at [637, 624] on button "Form Submission: Get a Quote Form" at bounding box center [634, 631] width 178 height 34
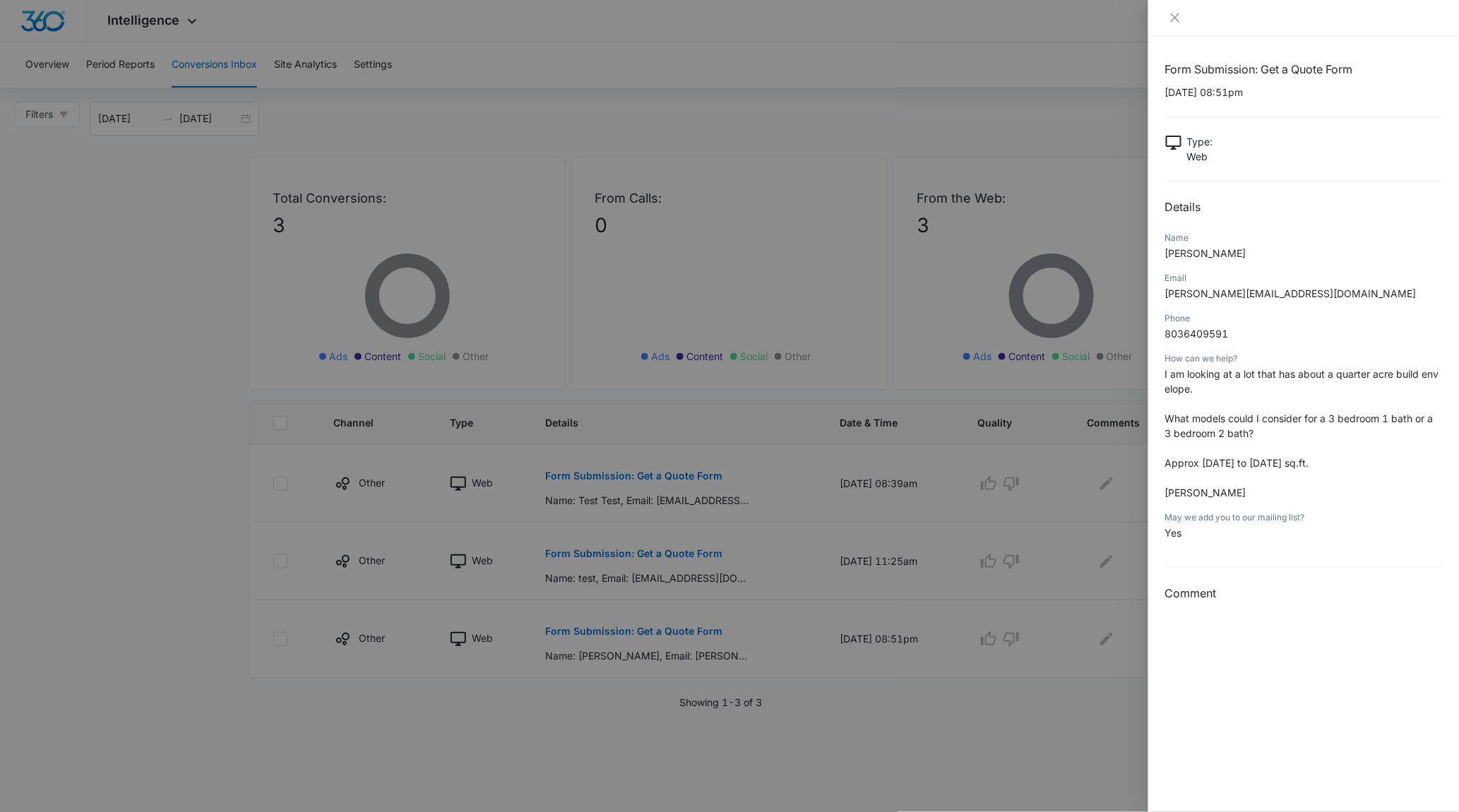
click at [211, 547] on div at bounding box center [729, 406] width 1459 height 812
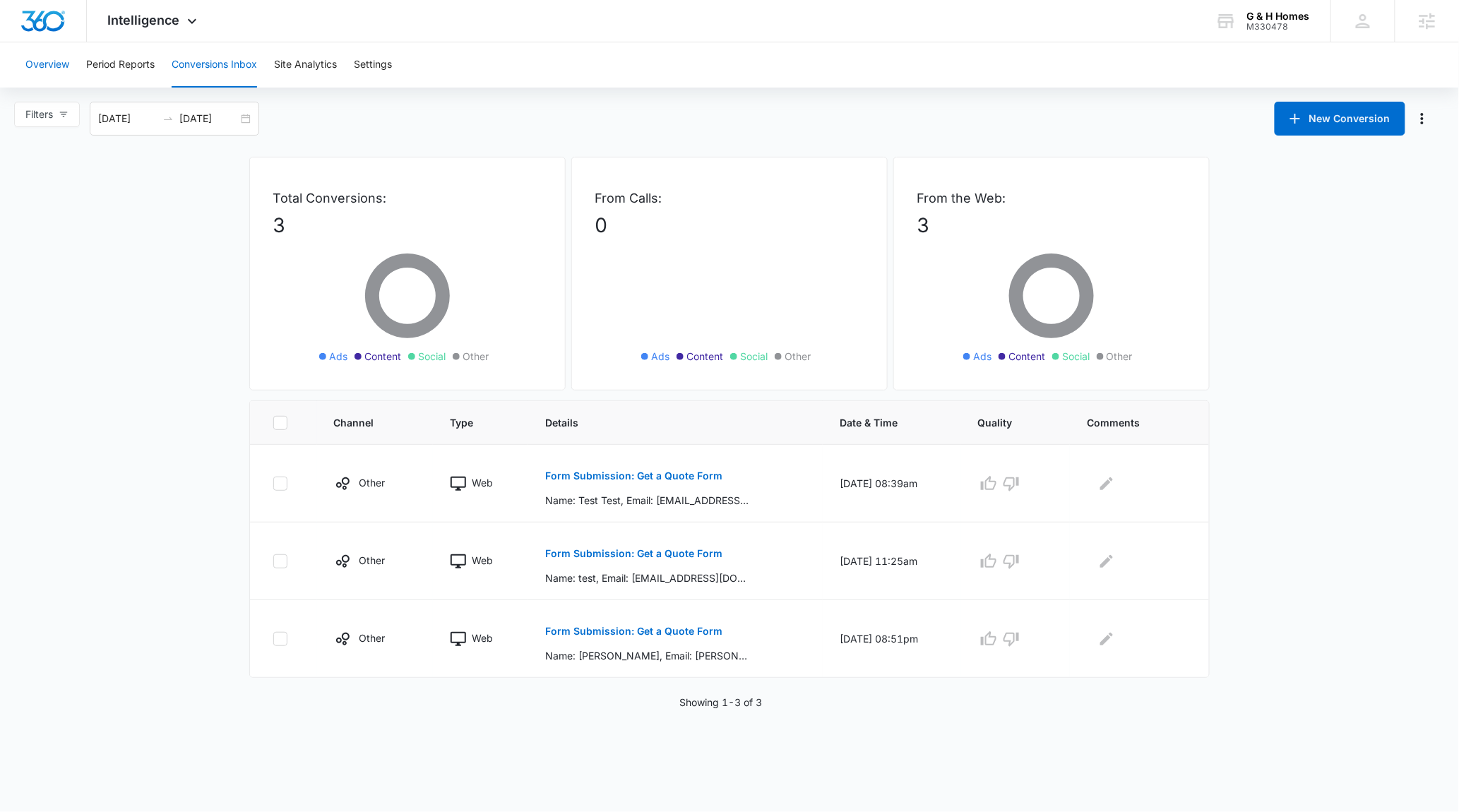
click at [43, 68] on button "Overview" at bounding box center [46, 65] width 43 height 45
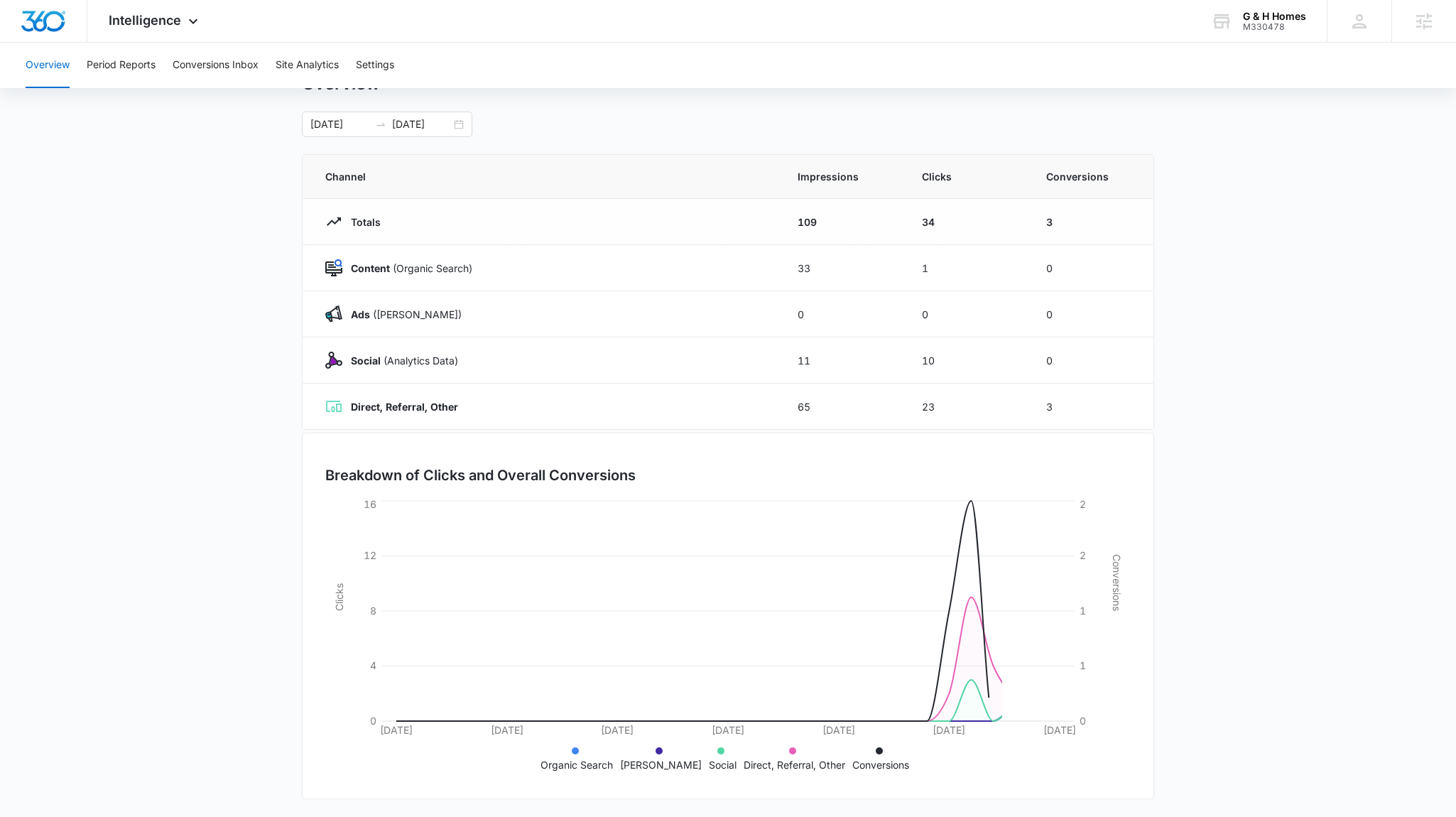
scroll to position [62, 0]
click at [1246, 644] on main "Overview 07/12/2025 08/11/2025 Channel Impressions Clicks Conversions Totals 10…" at bounding box center [728, 443] width 1456 height 745
click at [250, 644] on main "Overview 07/12/2025 08/11/2025 Channel Impressions Clicks Conversions Totals 10…" at bounding box center [728, 443] width 1456 height 745
click at [233, 609] on main "Overview 07/12/2025 08/11/2025 Channel Impressions Clicks Conversions Totals 10…" at bounding box center [728, 443] width 1456 height 745
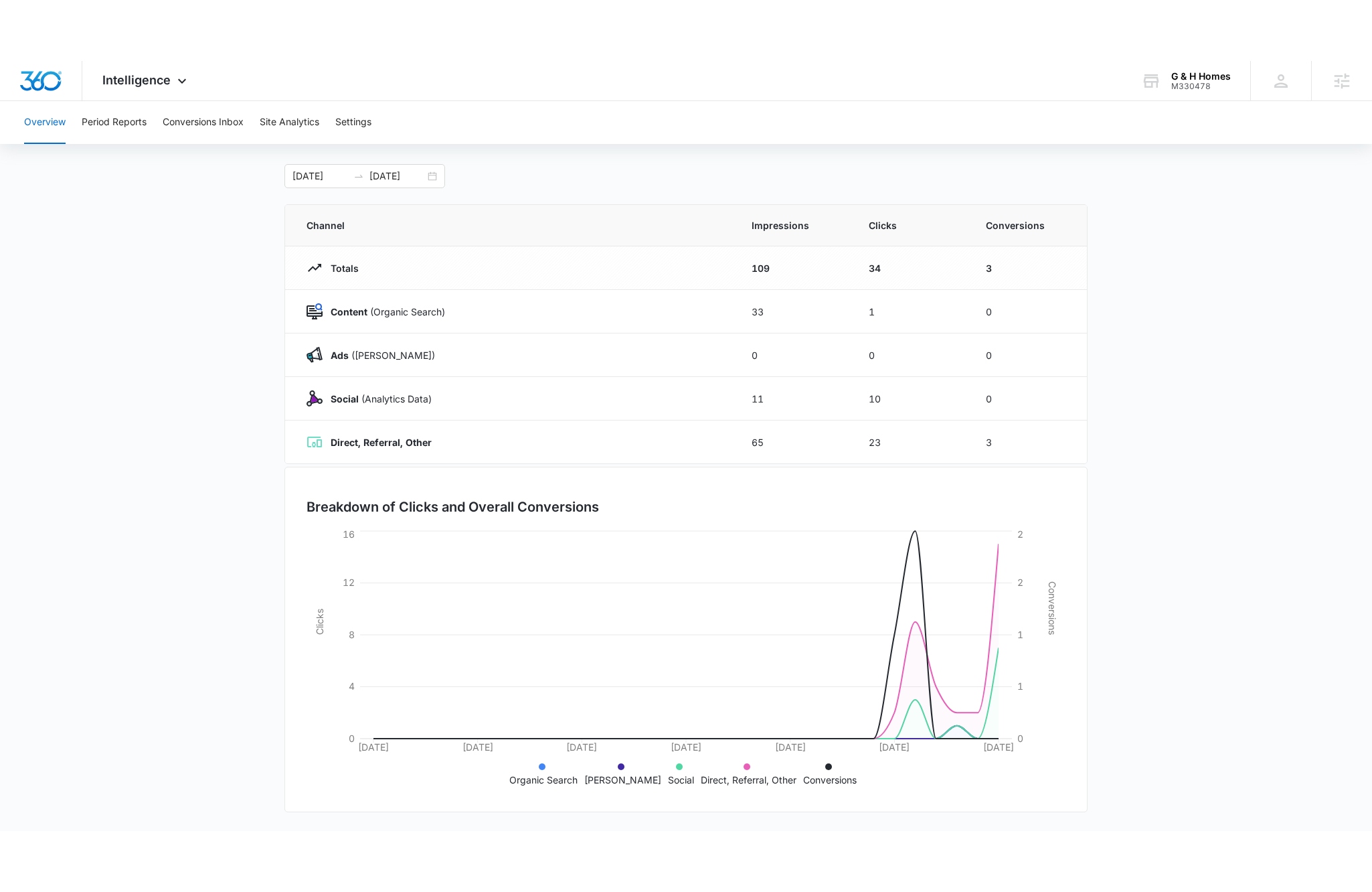
scroll to position [0, 0]
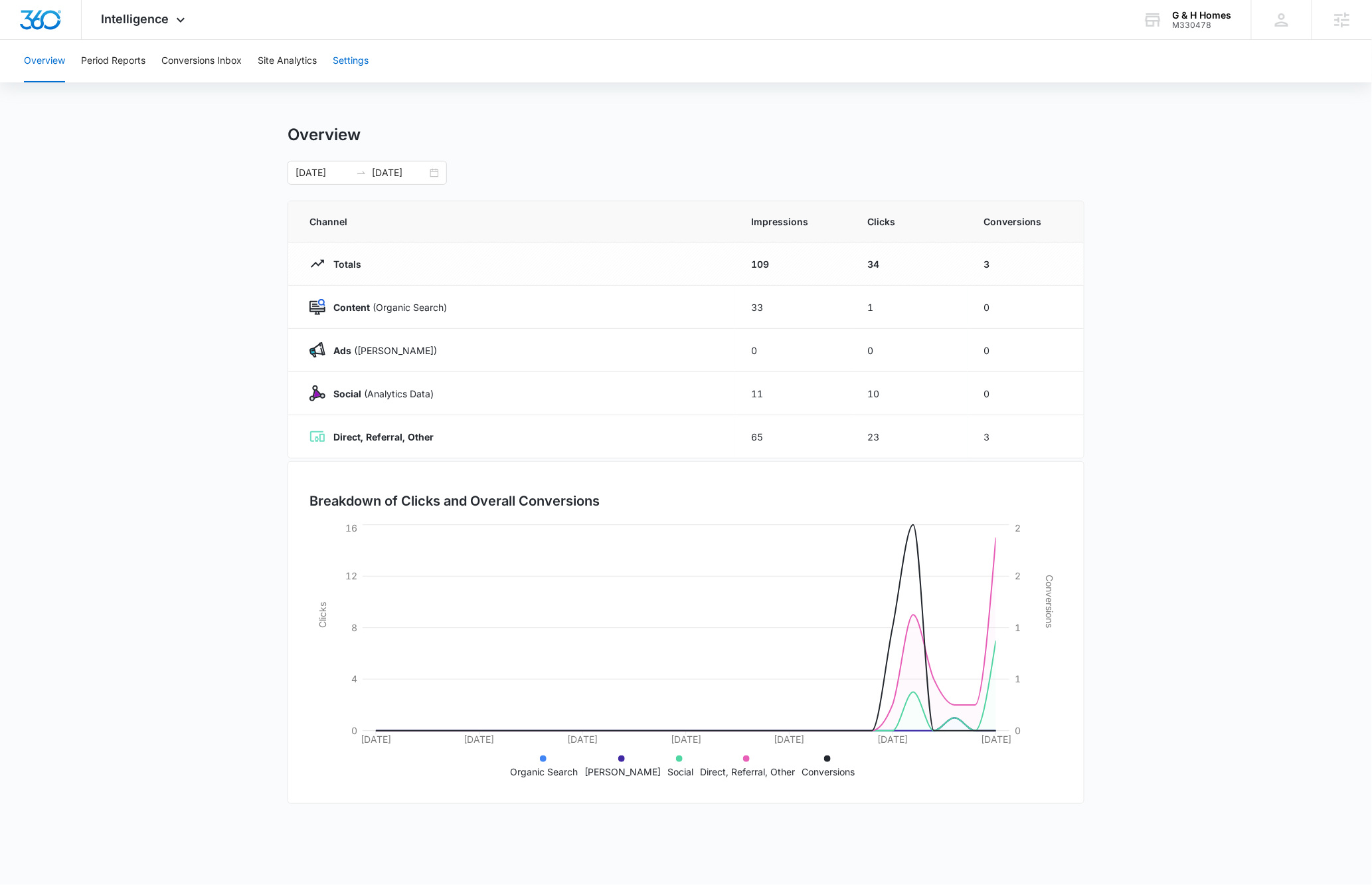
click at [369, 57] on button "Settings" at bounding box center [350, 61] width 36 height 43
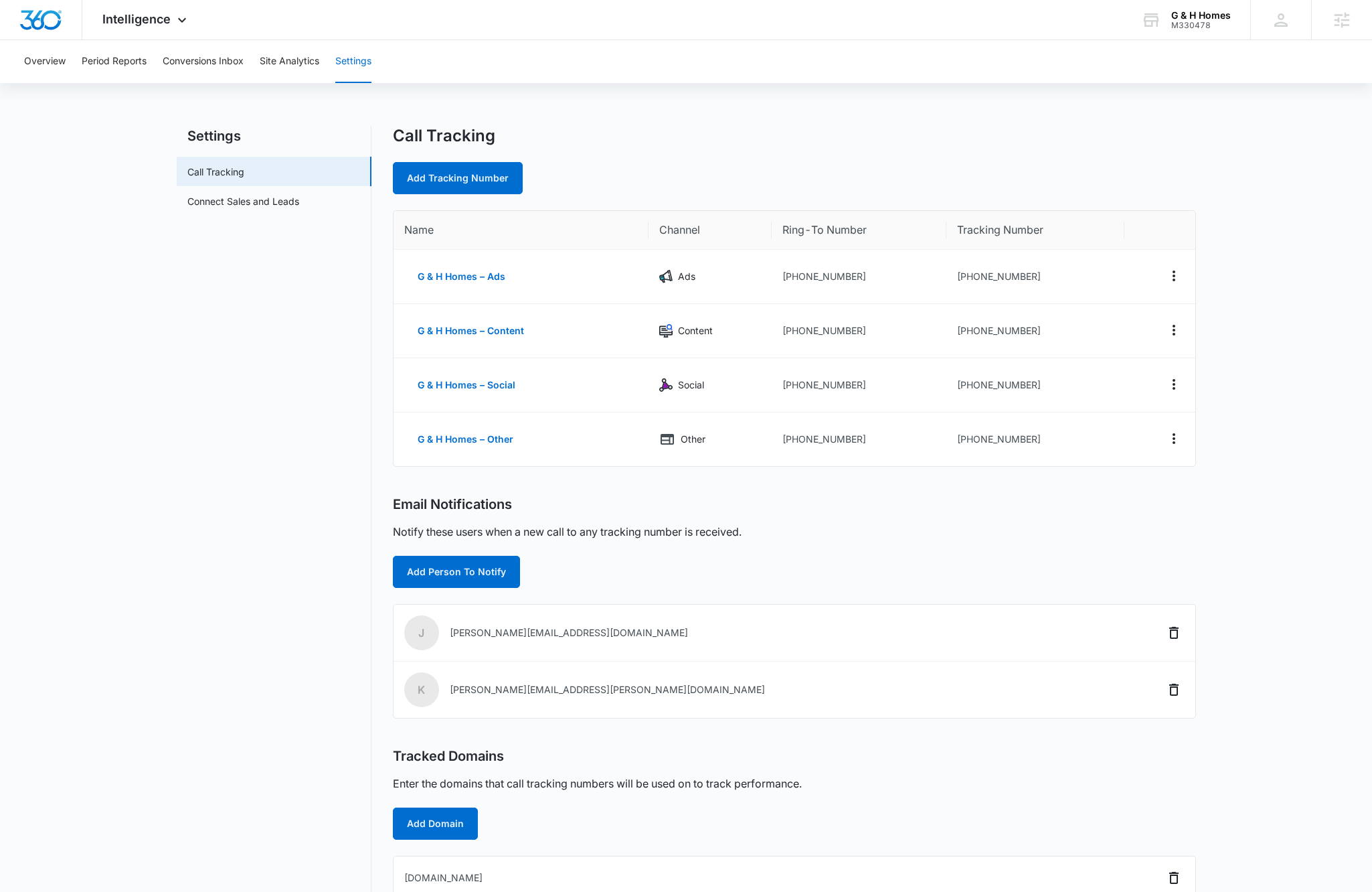
click at [298, 607] on nav "Settings Call Tracking Connect Sales and Leads" at bounding box center [274, 512] width 195 height 774
click at [1127, 569] on div "Add Person To Notify" at bounding box center [795, 571] width 804 height 32
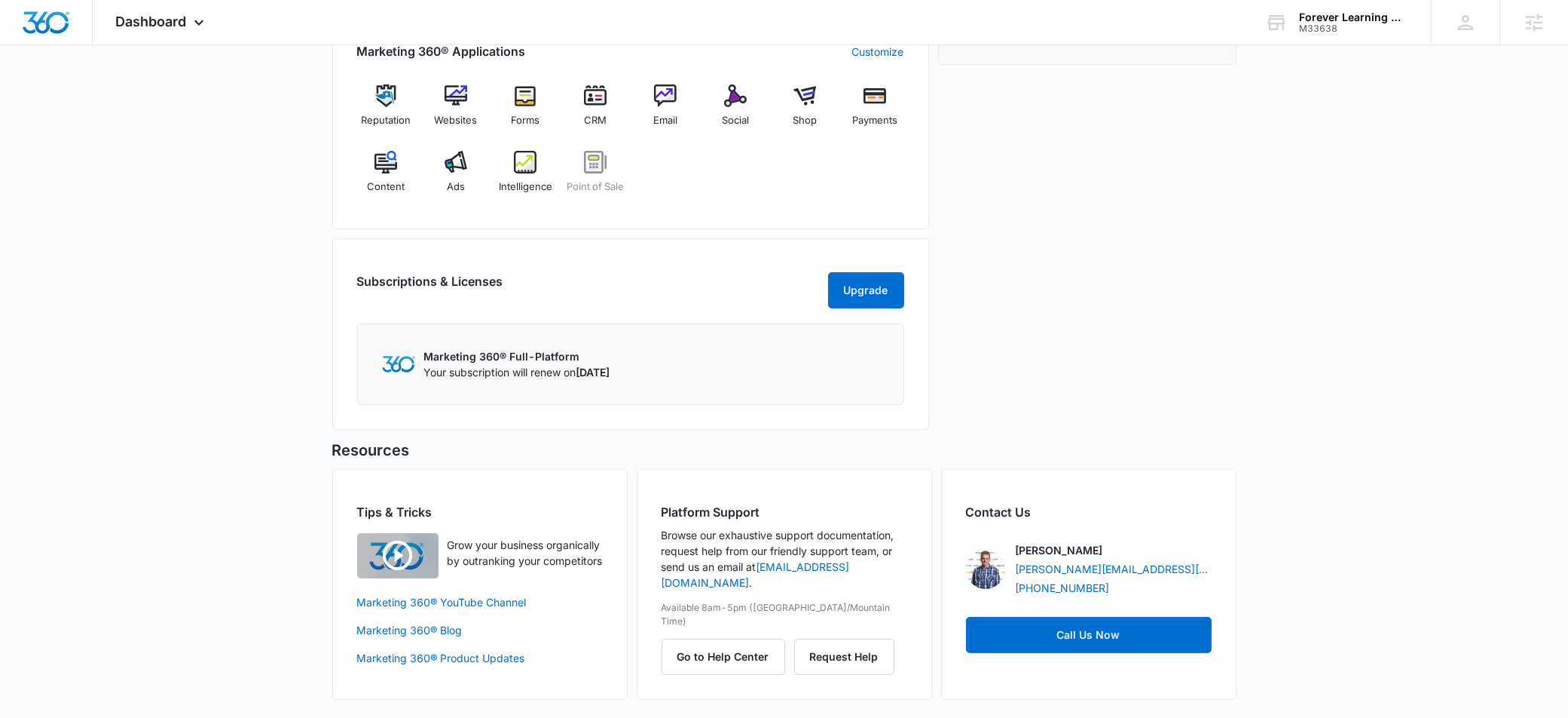
click at [249, 244] on div "Today is Tuesday, August 12th Good morning, Kyle! Contacts You have 69 contacts…" at bounding box center [784, 80] width 1568 height 1276
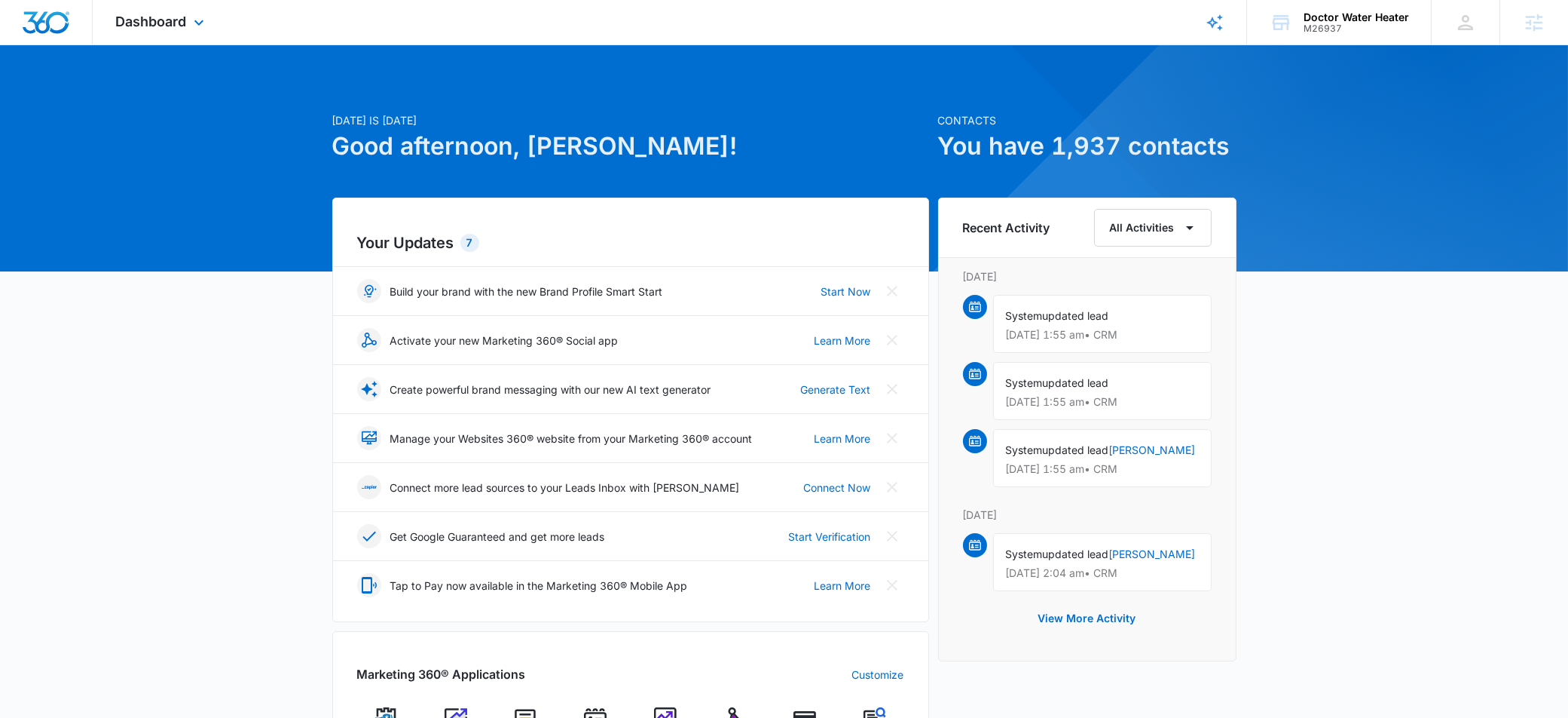
click at [183, 33] on div "Dashboard Apps Reputation Websites Forms CRM Email Social Payments POS Content …" at bounding box center [162, 22] width 138 height 44
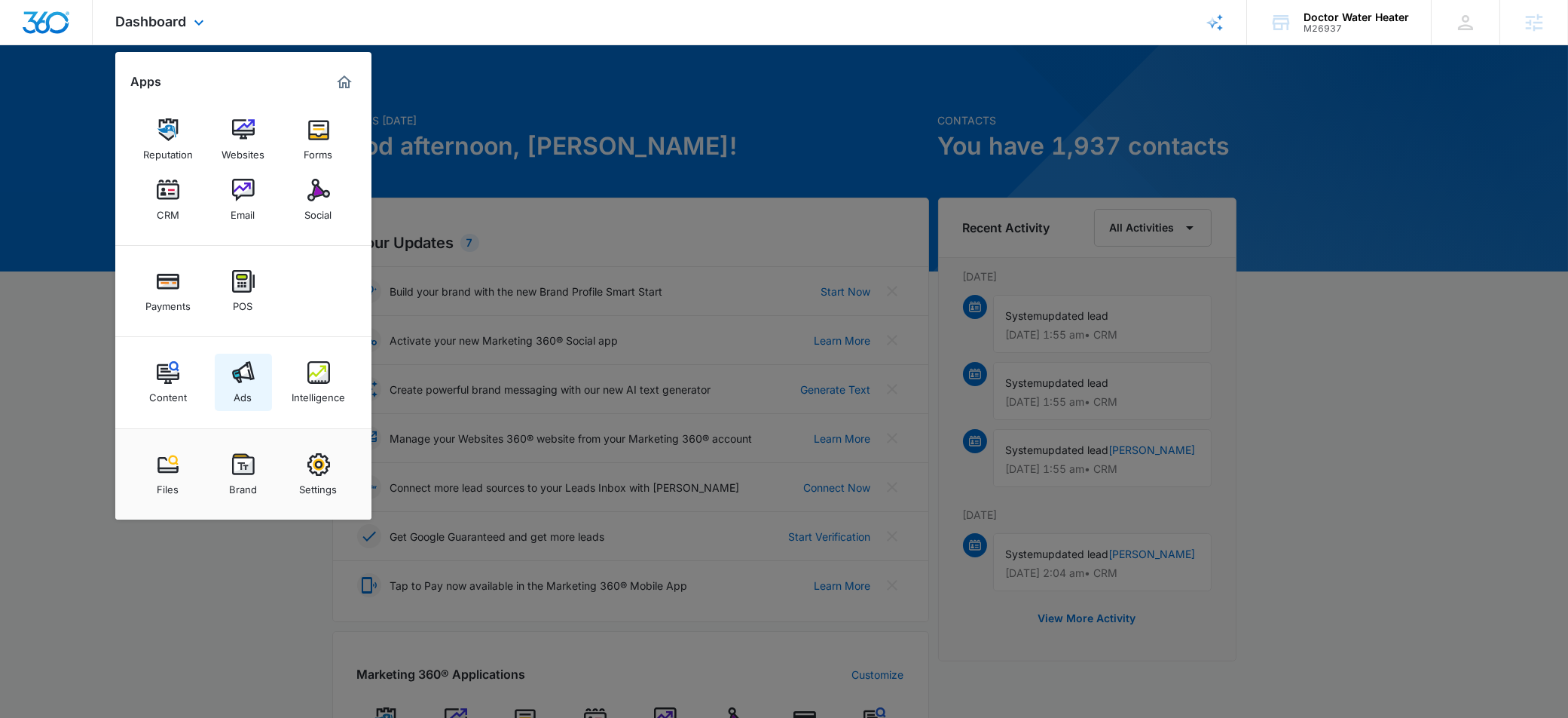
click at [237, 392] on div "Ads" at bounding box center [243, 393] width 18 height 20
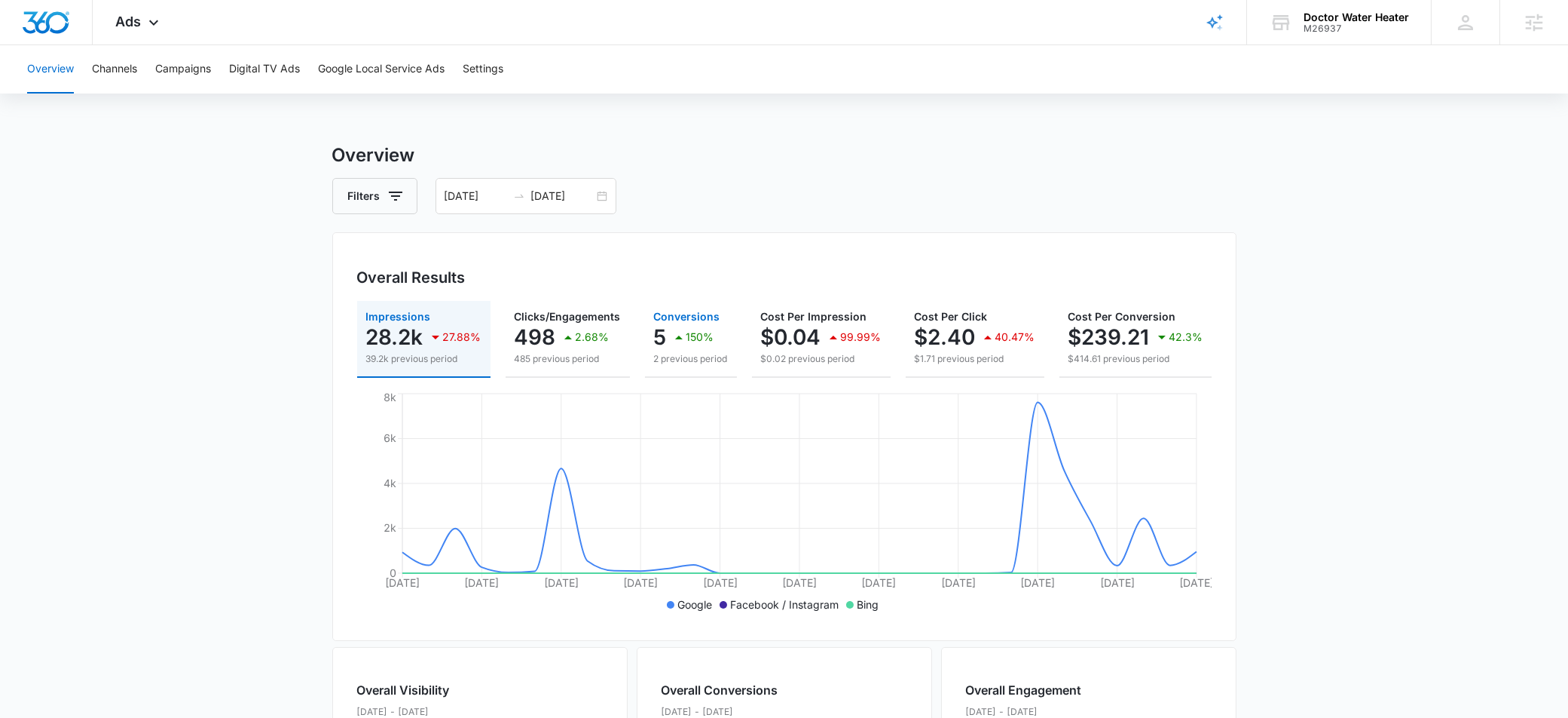
click at [670, 328] on icon "button" at bounding box center [678, 337] width 18 height 18
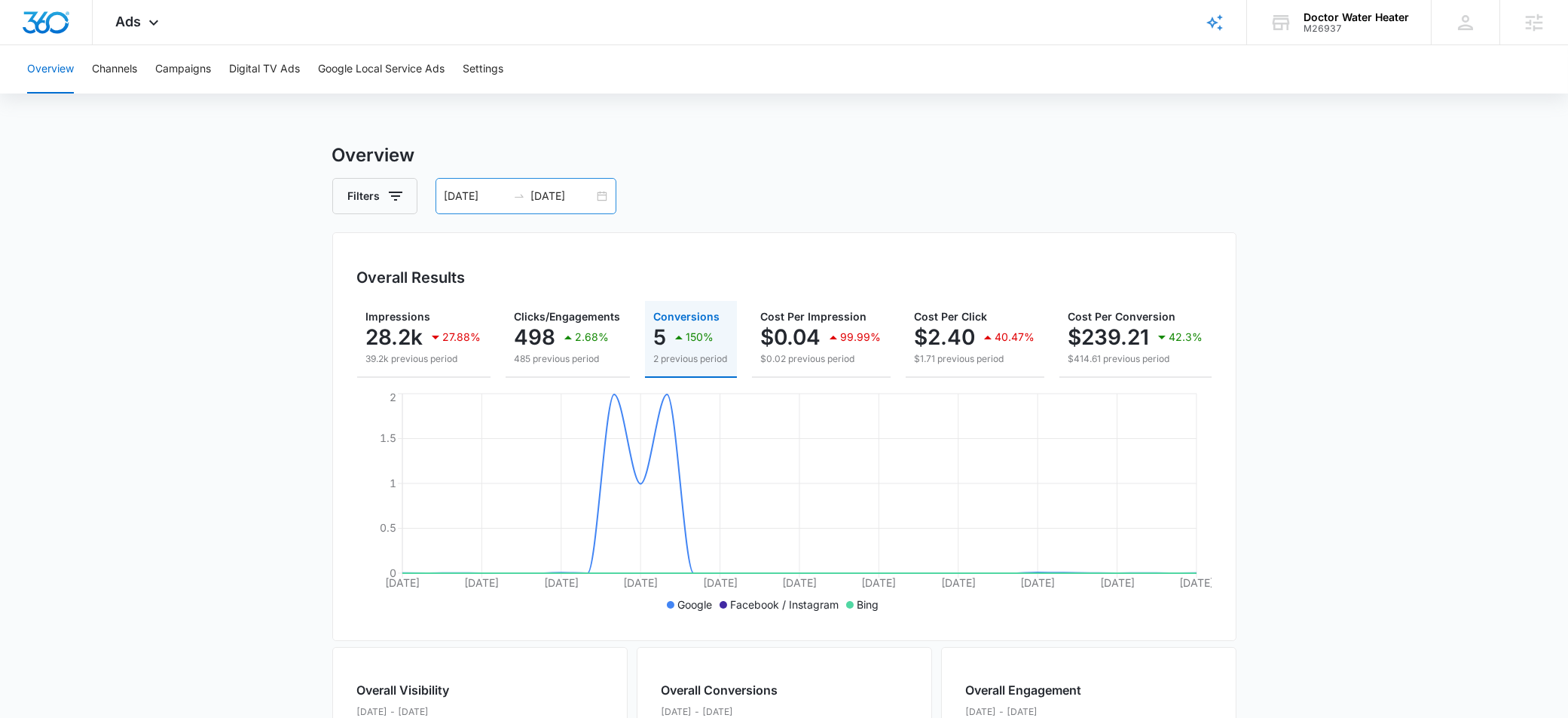
click at [559, 180] on div "[DATE] [DATE]" at bounding box center [525, 196] width 181 height 37
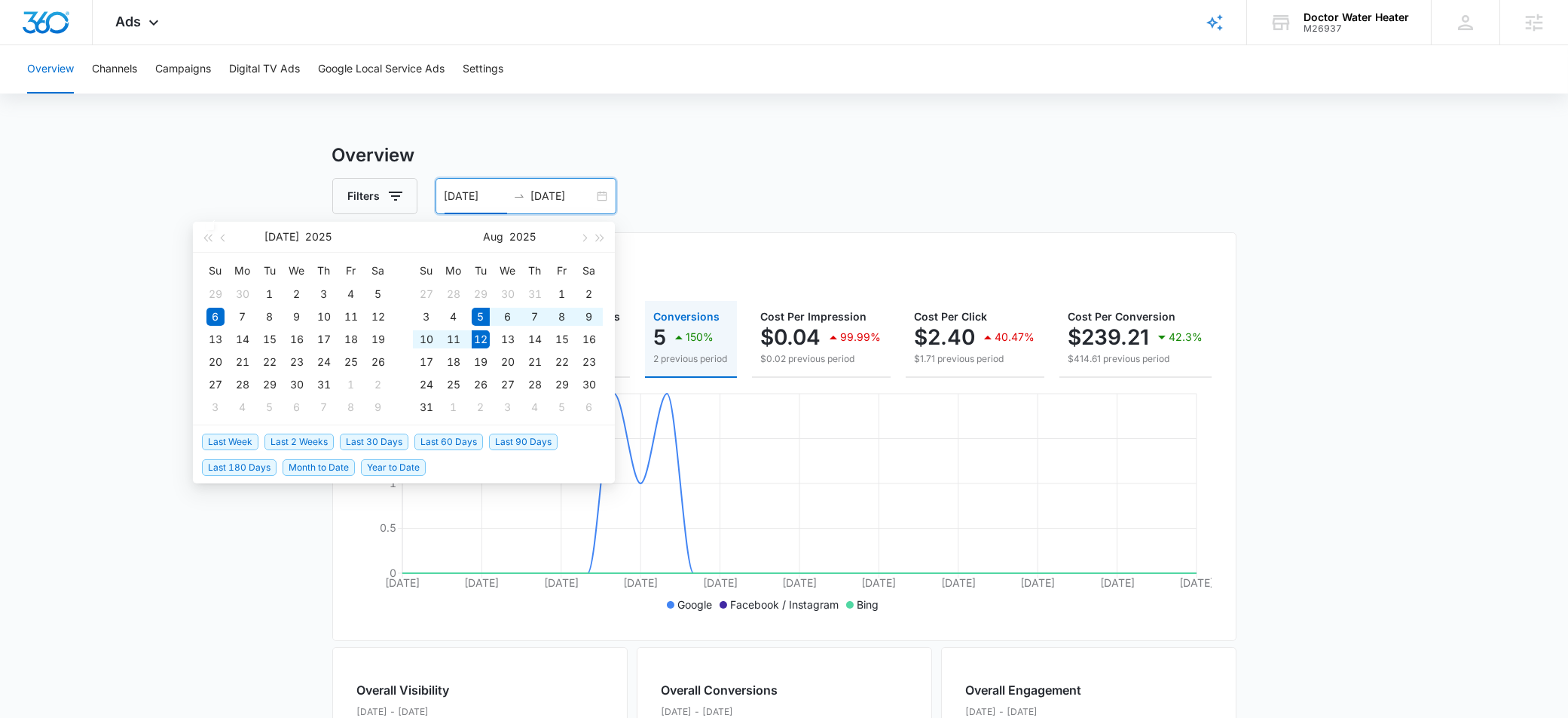
click at [232, 442] on span "Last Week" at bounding box center [230, 441] width 56 height 17
type input "[DATE]"
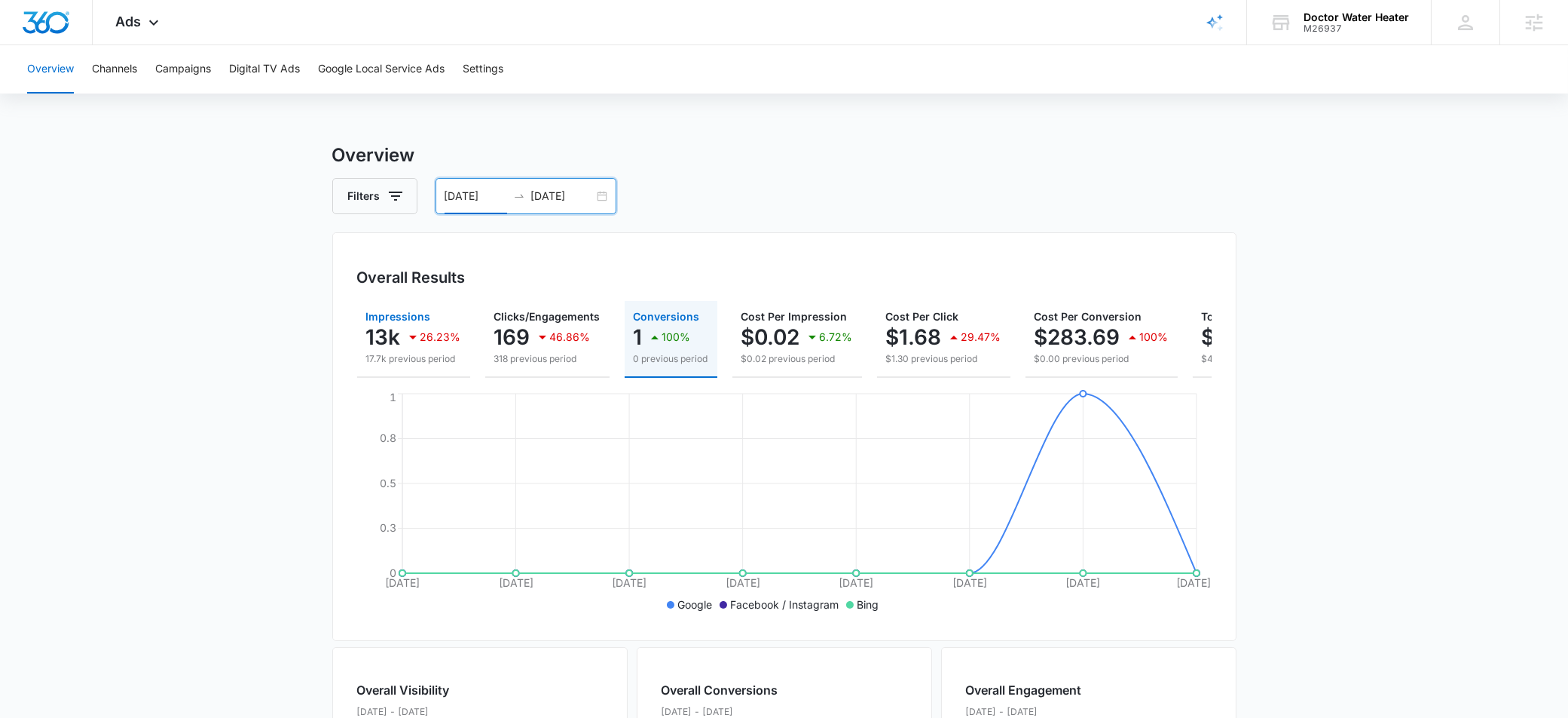
click at [450, 339] on p "26.23%" at bounding box center [440, 337] width 40 height 11
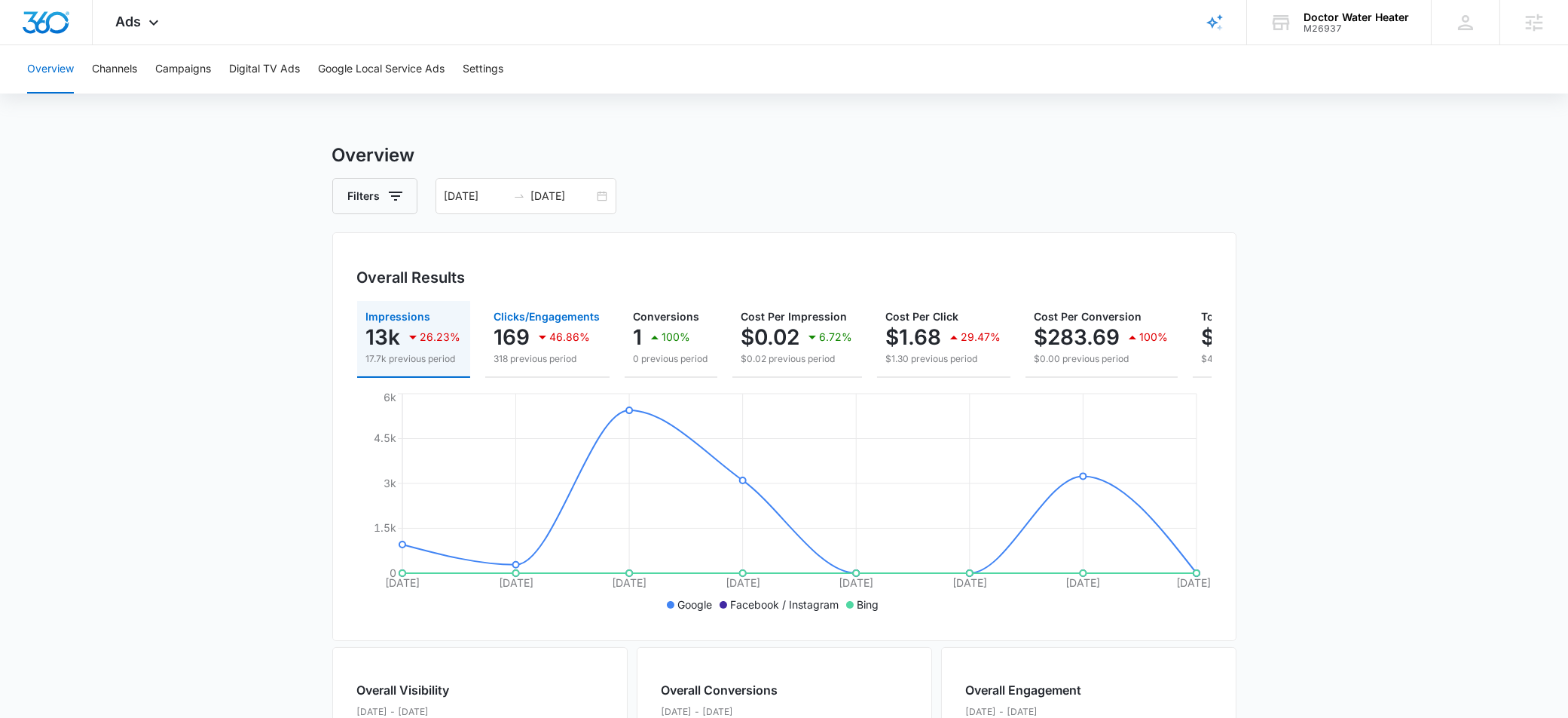
click at [597, 304] on button "Clicks/Engagements 169 46.86% 318 previous period" at bounding box center [547, 339] width 124 height 77
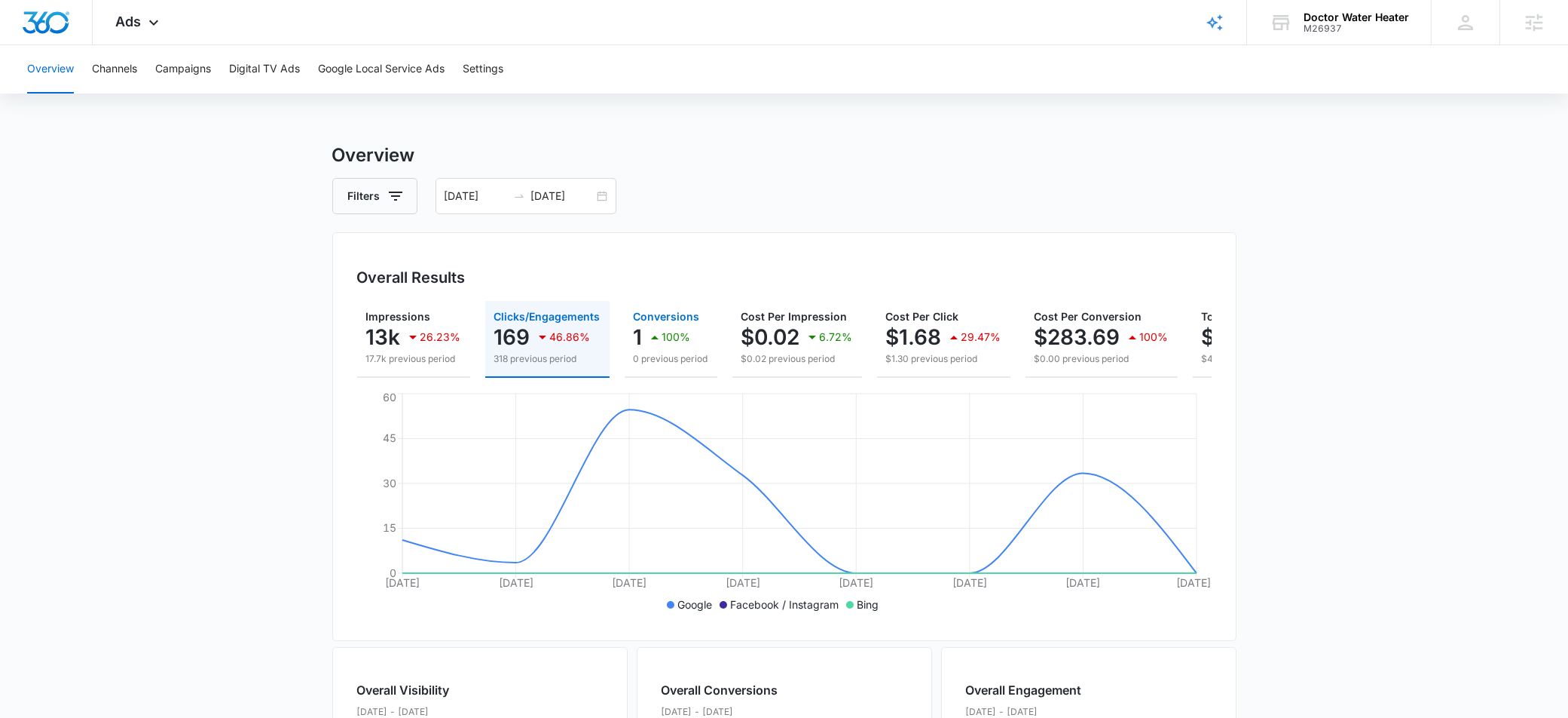
click at [688, 336] on div "1 100%" at bounding box center [671, 337] width 75 height 31
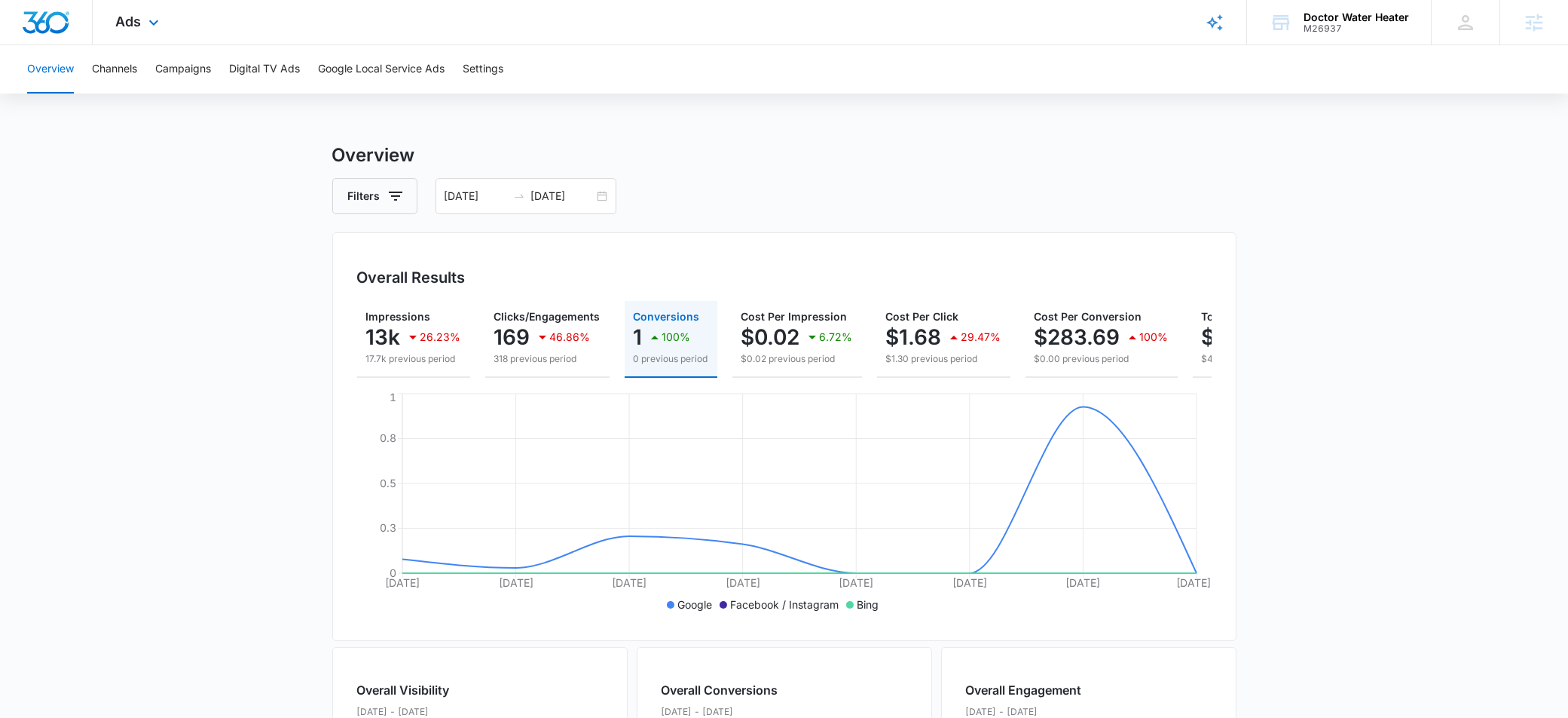
click at [164, 30] on div "Ads Apps Reputation Websites Forms CRM Email Social Payments POS Content Ads In…" at bounding box center [139, 22] width 93 height 44
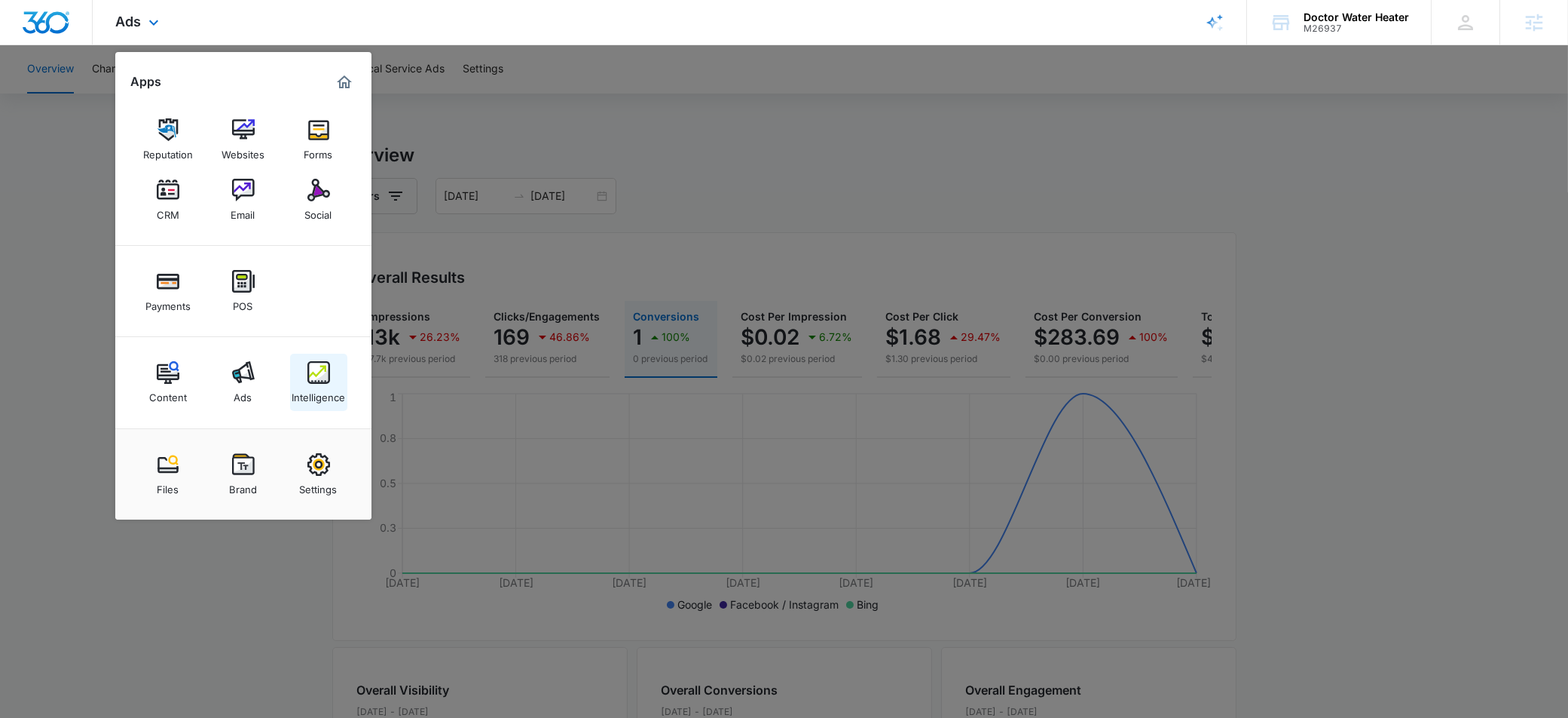
click at [332, 369] on link "Intelligence" at bounding box center [319, 382] width 57 height 57
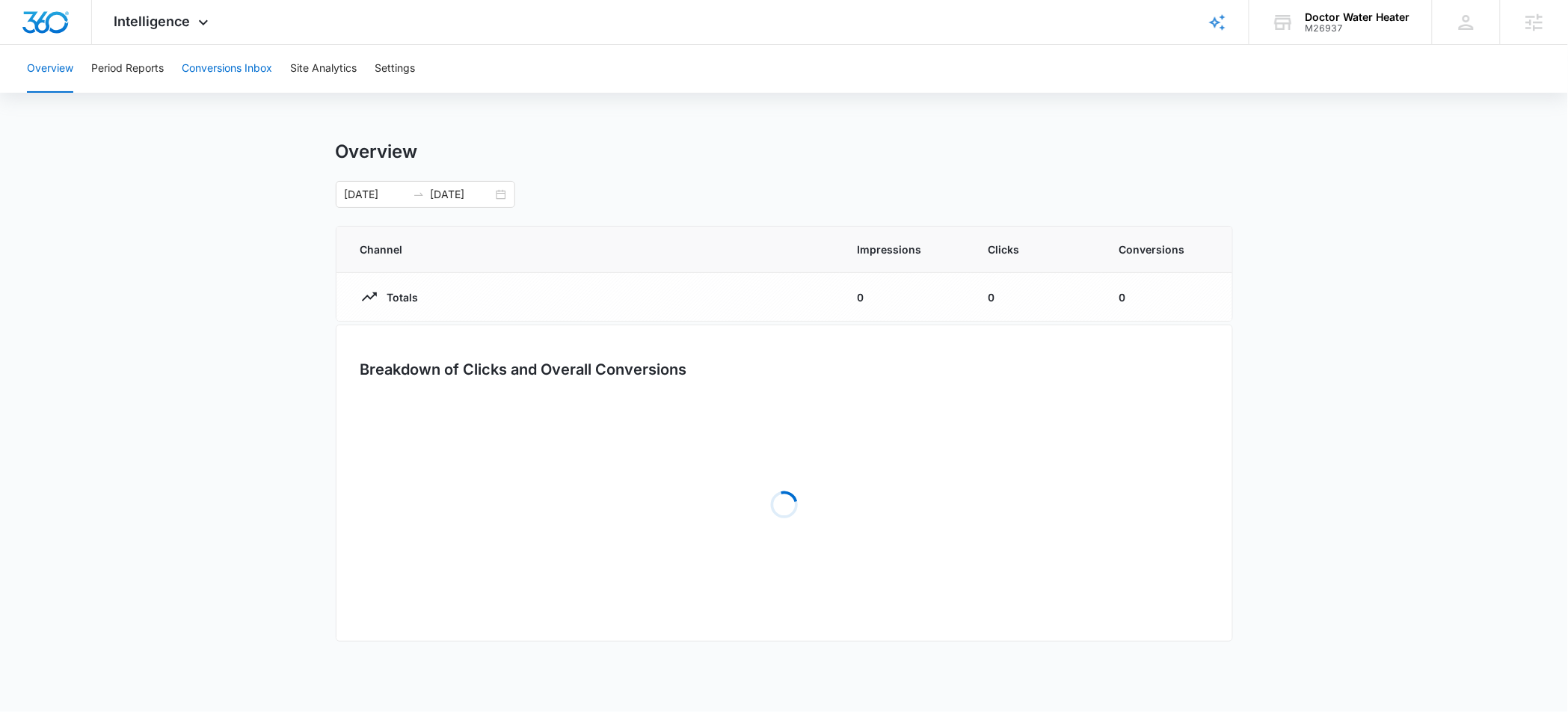
click at [230, 71] on button "Conversions Inbox" at bounding box center [226, 69] width 90 height 48
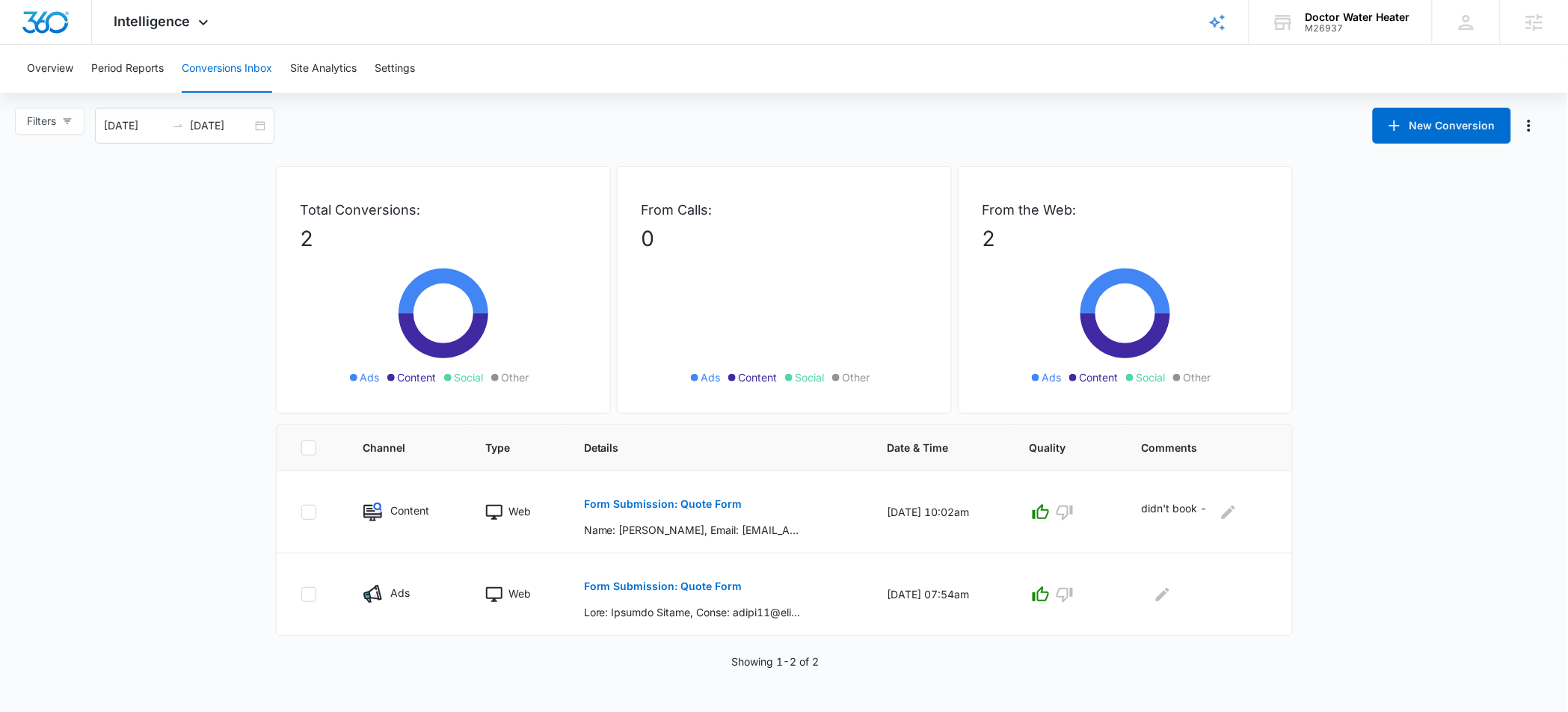
click at [80, 74] on div "Overview Period Reports Conversions Inbox Site Analytics Settings" at bounding box center [784, 69] width 1533 height 48
click at [58, 72] on button "Overview" at bounding box center [49, 69] width 46 height 48
